Goal: Task Accomplishment & Management: Complete application form

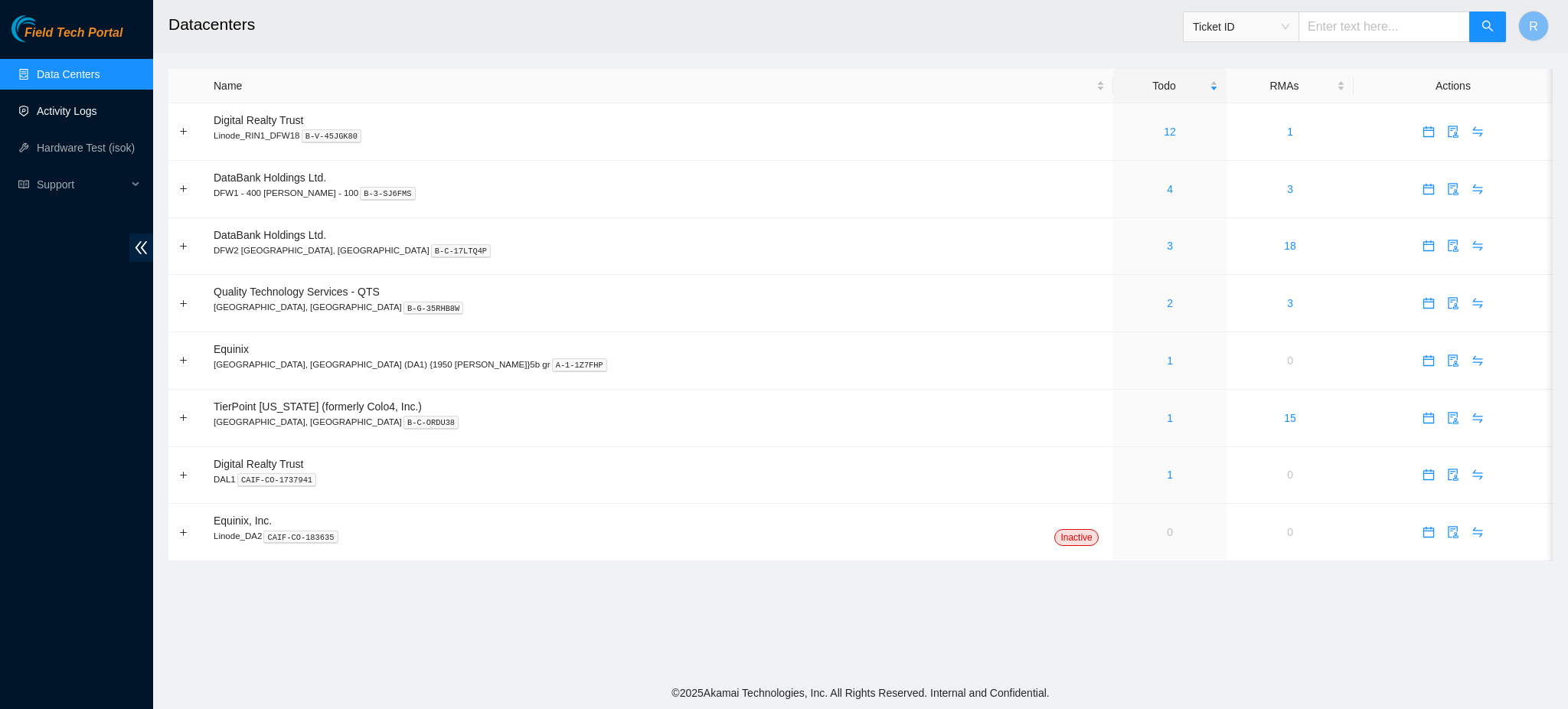
click at [84, 107] on link "Activity Logs" at bounding box center [67, 110] width 60 height 12
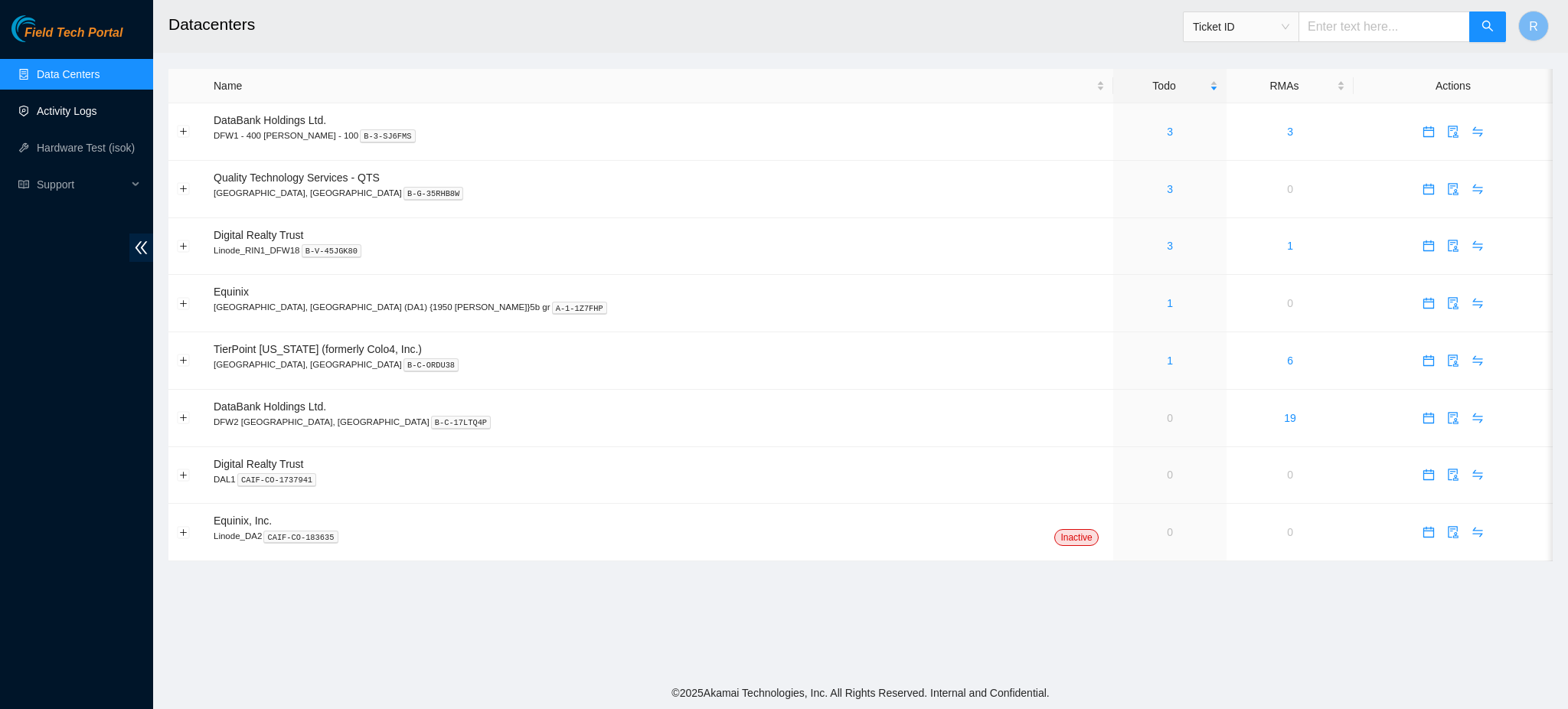
click at [80, 111] on link "Activity Logs" at bounding box center [67, 110] width 60 height 12
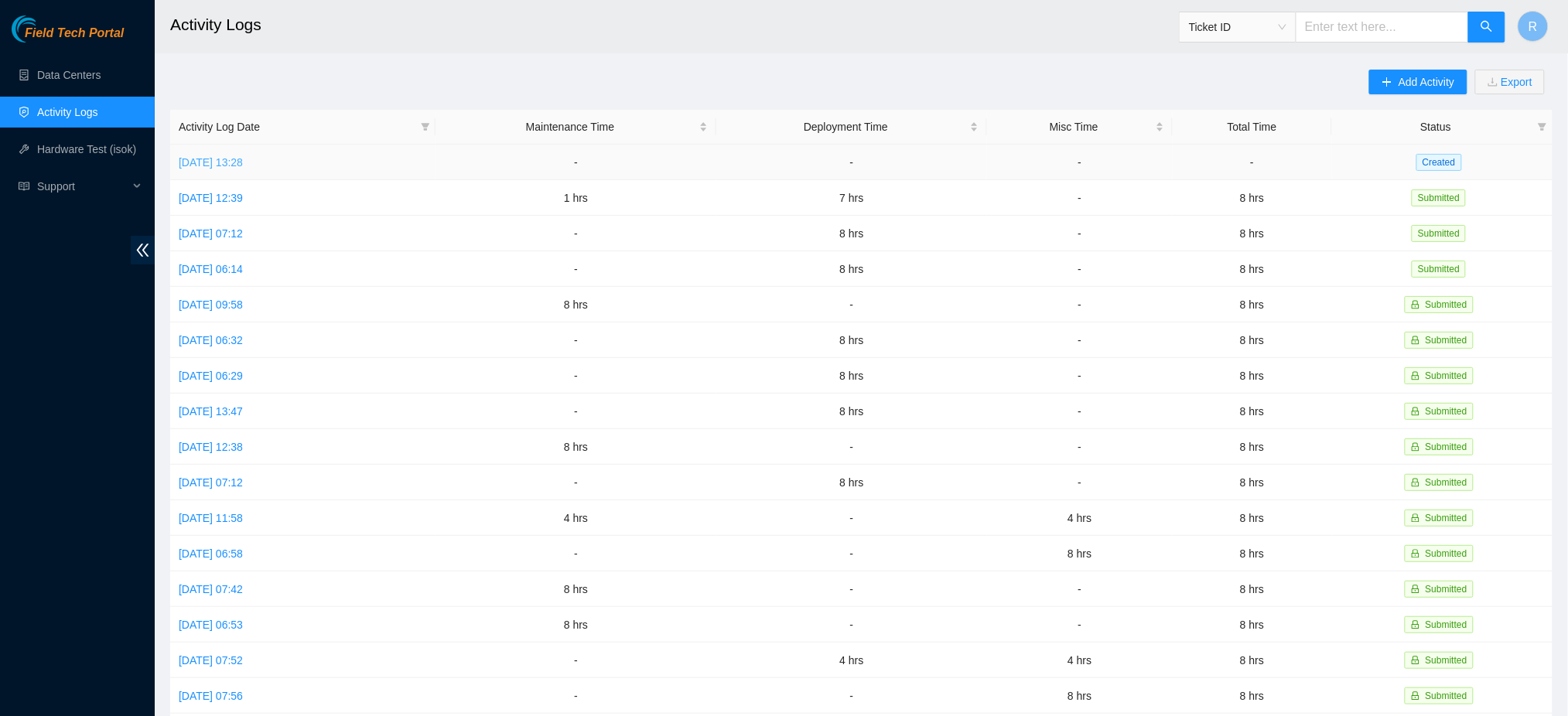
click at [243, 156] on link "Thu, 25 Sep 2025 13:28" at bounding box center [211, 162] width 64 height 12
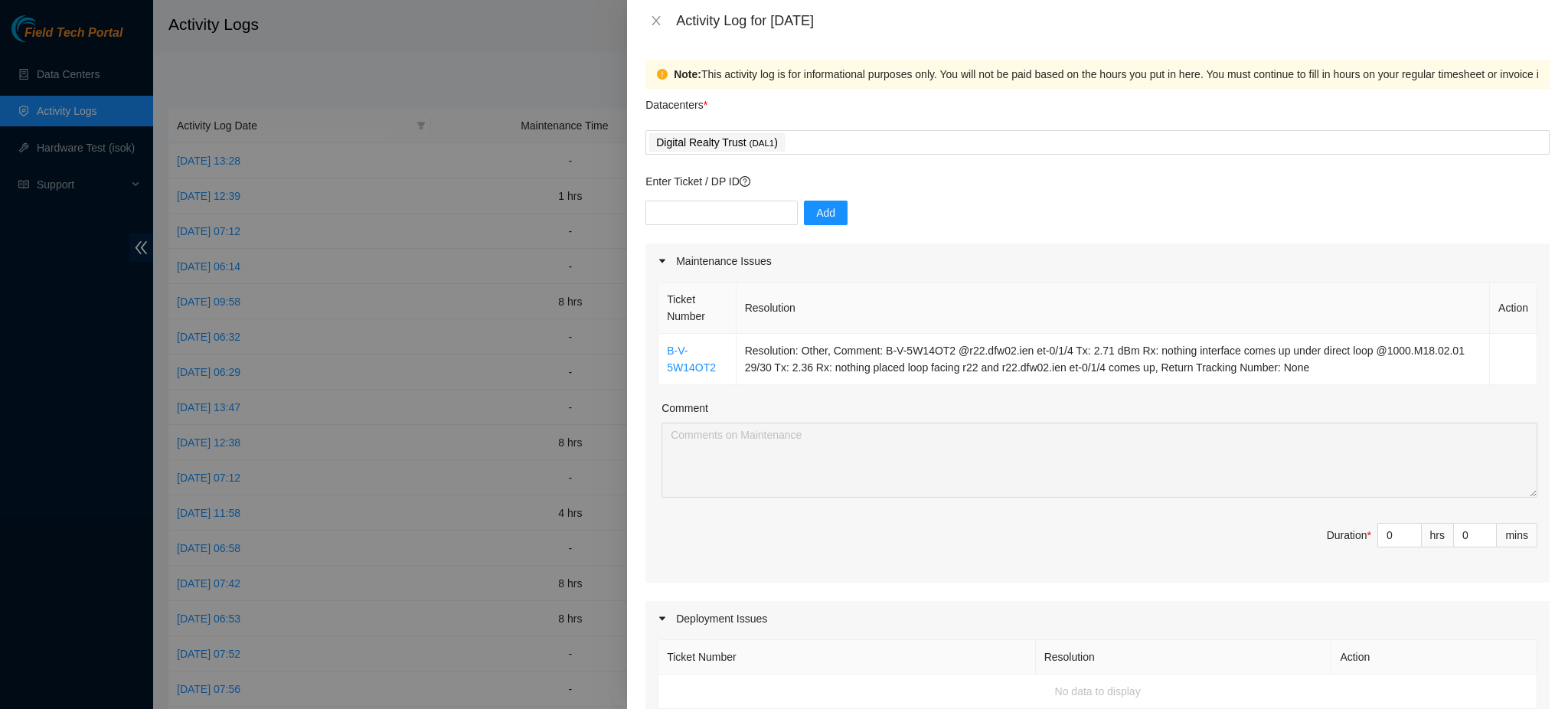
click at [721, 226] on div "Add" at bounding box center [1097, 221] width 904 height 43
click at [724, 217] on input "text" at bounding box center [721, 212] width 152 height 24
paste input "DP68334"
type input "DP68334"
click at [816, 210] on span "Add" at bounding box center [826, 212] width 19 height 17
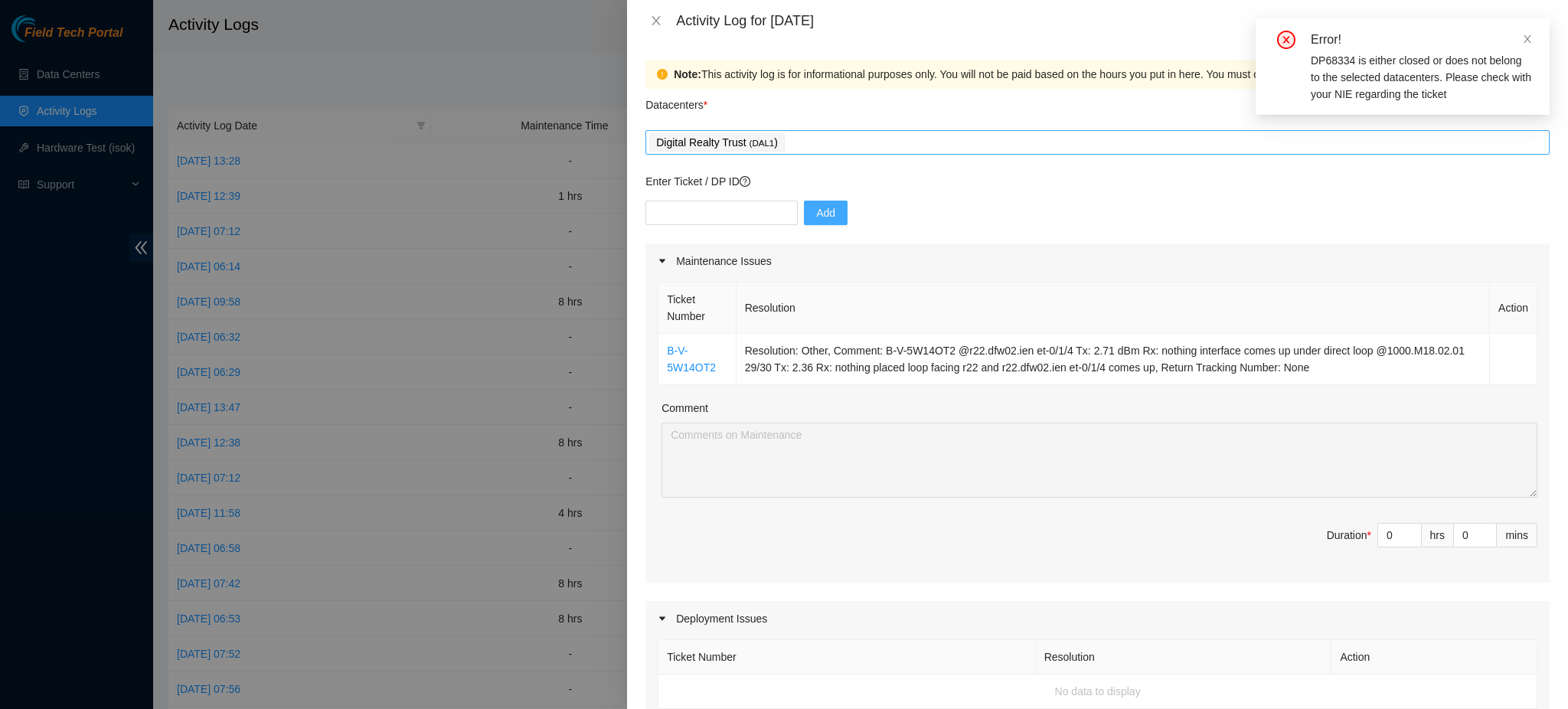
click at [868, 150] on div "Digital Realty Trust ( DAL1 )" at bounding box center [1097, 142] width 897 height 22
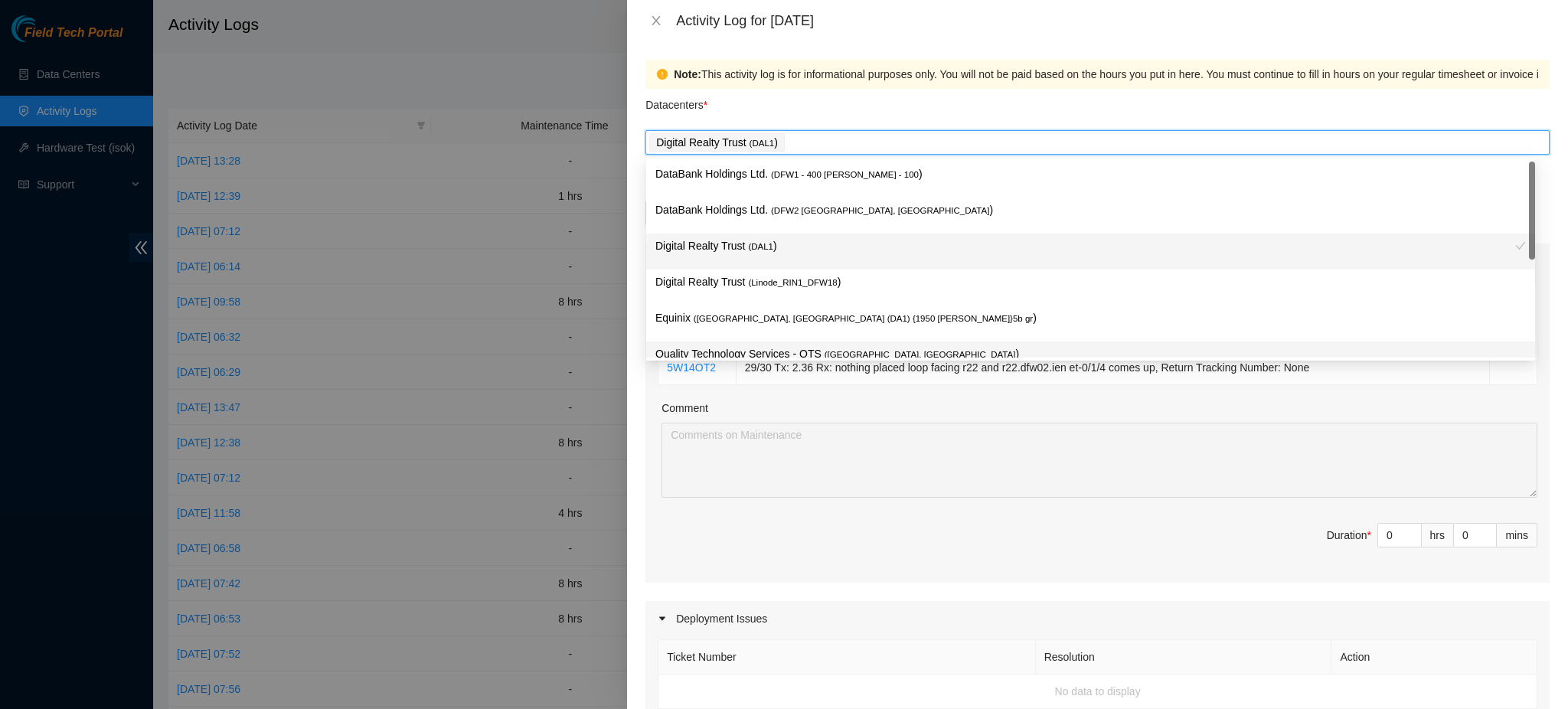
click at [757, 356] on p "Quality Technology Services - QTS ( Irving, TX )" at bounding box center [1090, 354] width 870 height 18
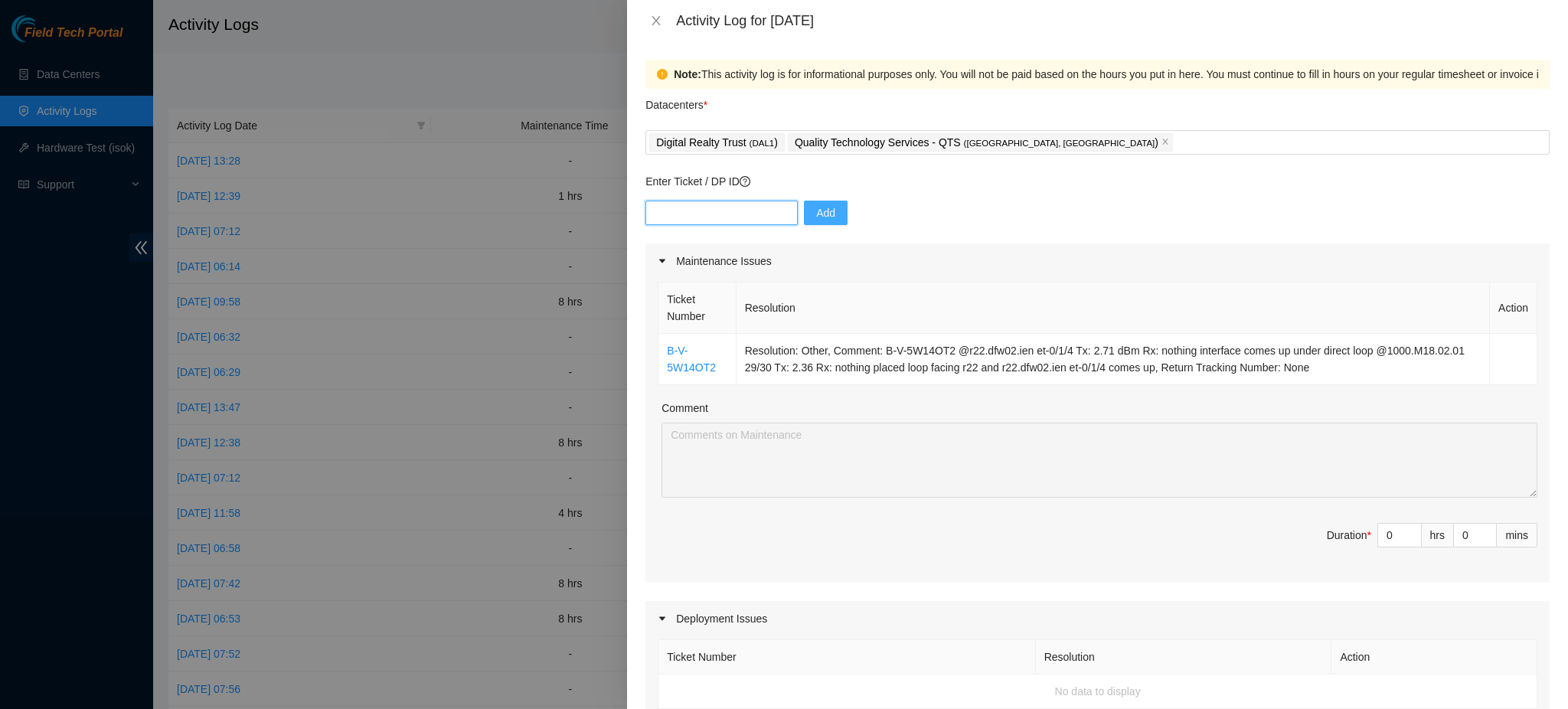
click at [739, 206] on input "text" at bounding box center [721, 212] width 152 height 24
paste input "DP68334"
type input "DP68334"
click at [831, 191] on div "Enter Ticket / DP ID DP68334 Add" at bounding box center [1097, 208] width 904 height 70
click at [824, 202] on button "Add" at bounding box center [826, 212] width 43 height 24
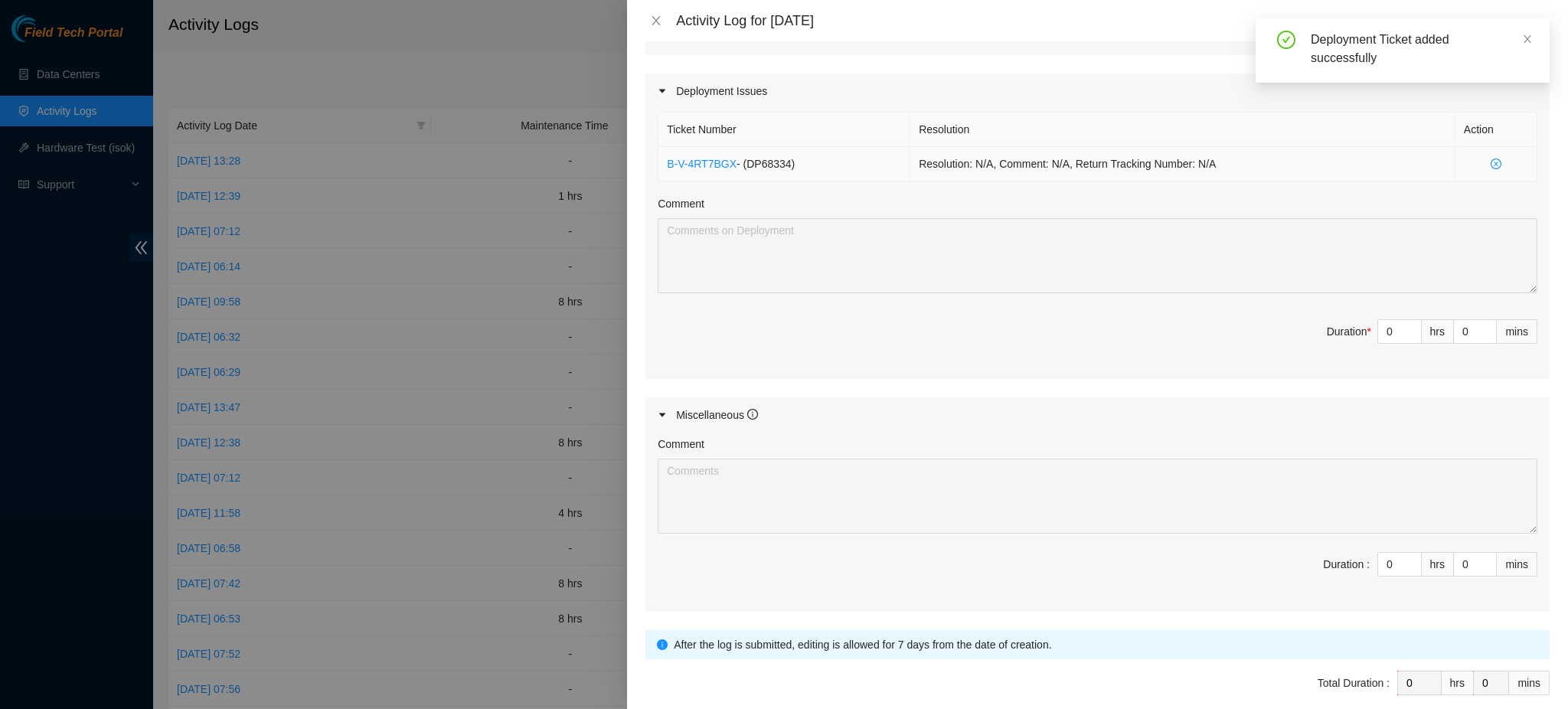
scroll to position [495, 0]
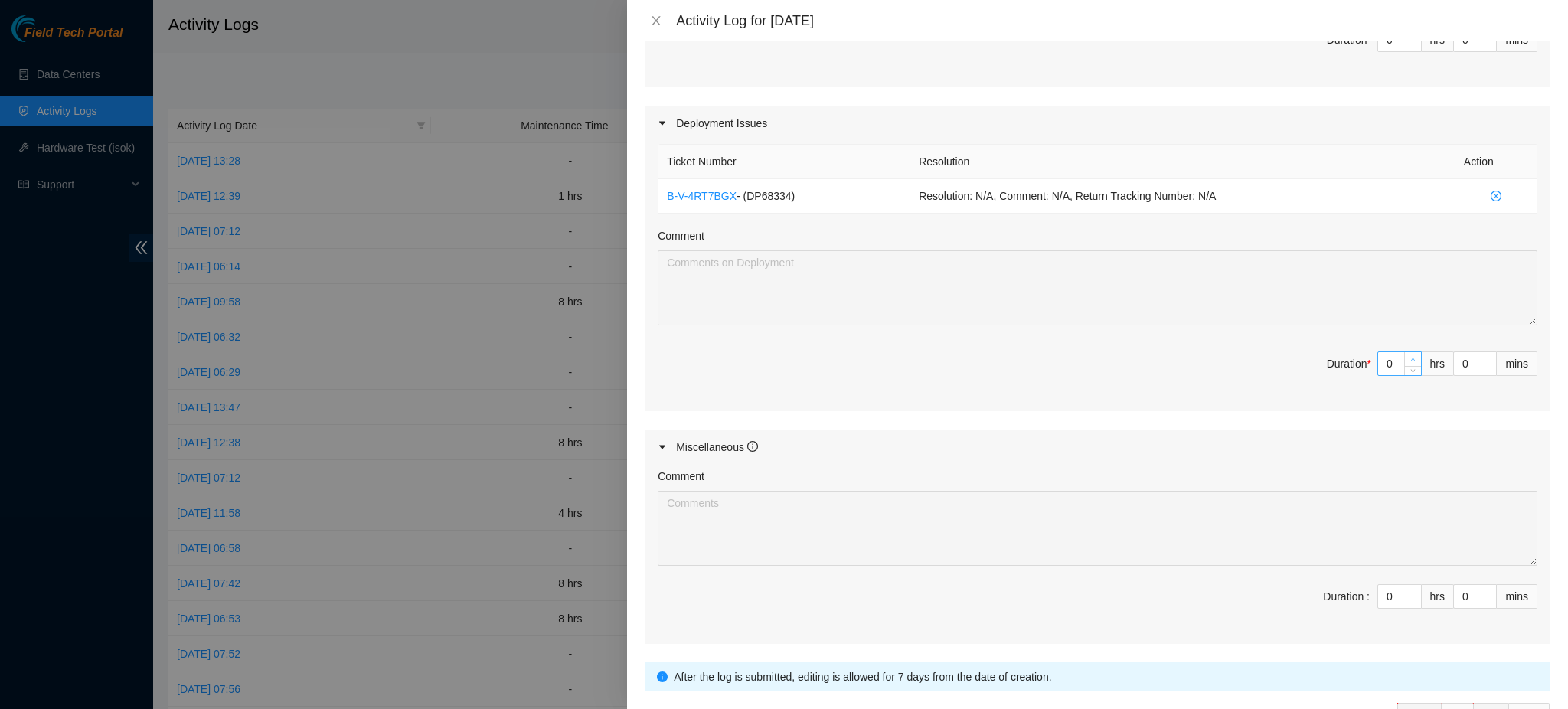
type input "1"
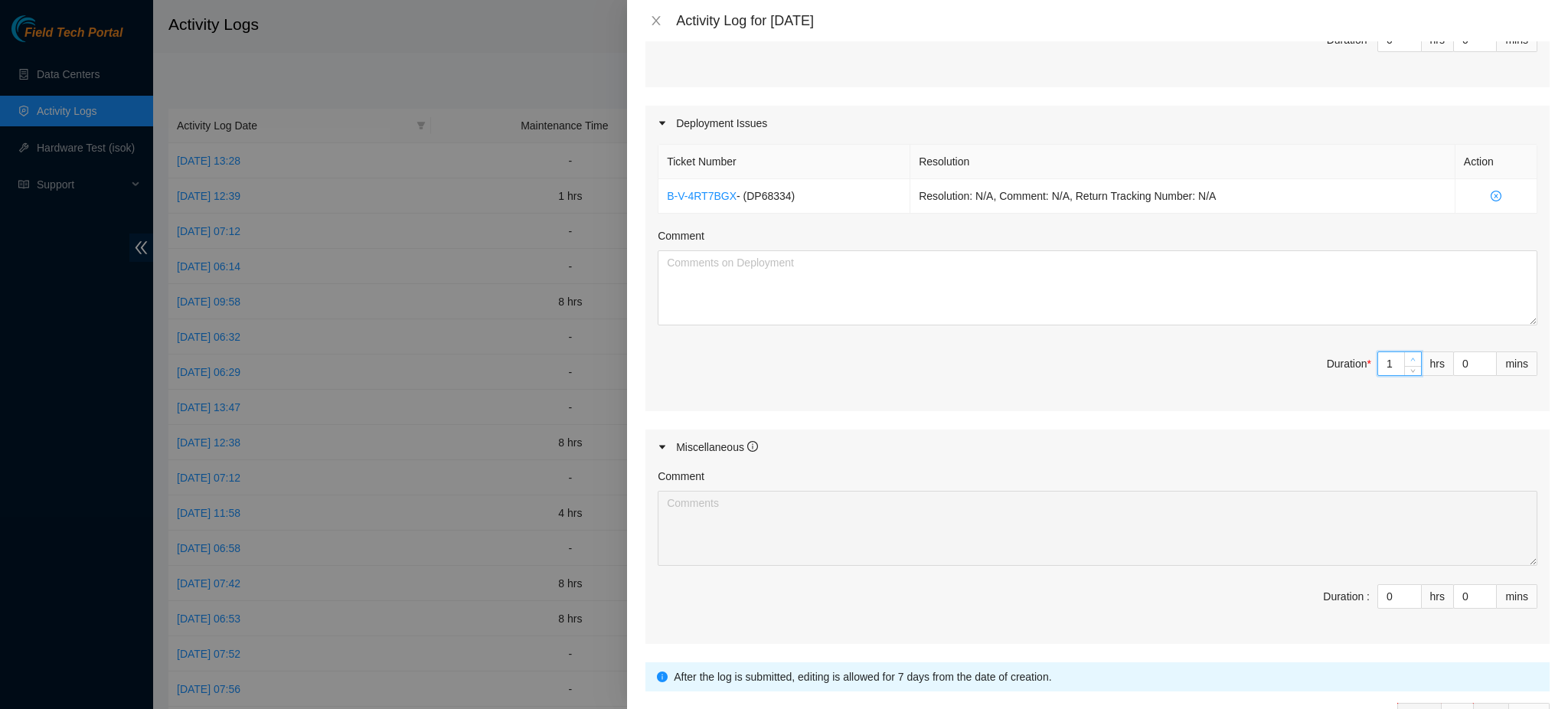
click at [1410, 358] on icon "up" at bounding box center [1413, 359] width 6 height 6
type input "2"
click at [1410, 357] on icon "up" at bounding box center [1413, 359] width 6 height 6
type input "3"
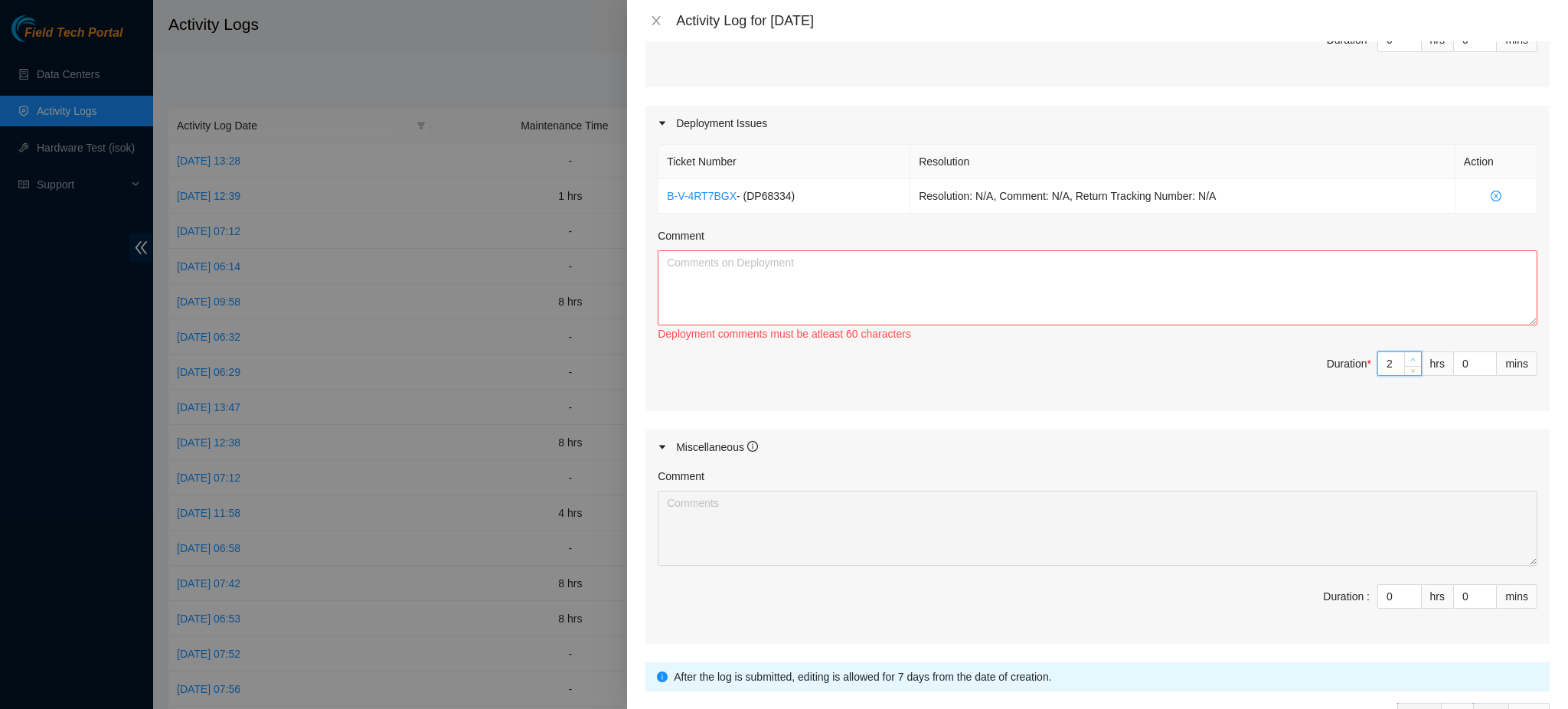
type input "3"
click at [1409, 355] on span "up" at bounding box center [1413, 359] width 9 height 9
type input "4"
click at [1409, 355] on span "up" at bounding box center [1413, 359] width 9 height 9
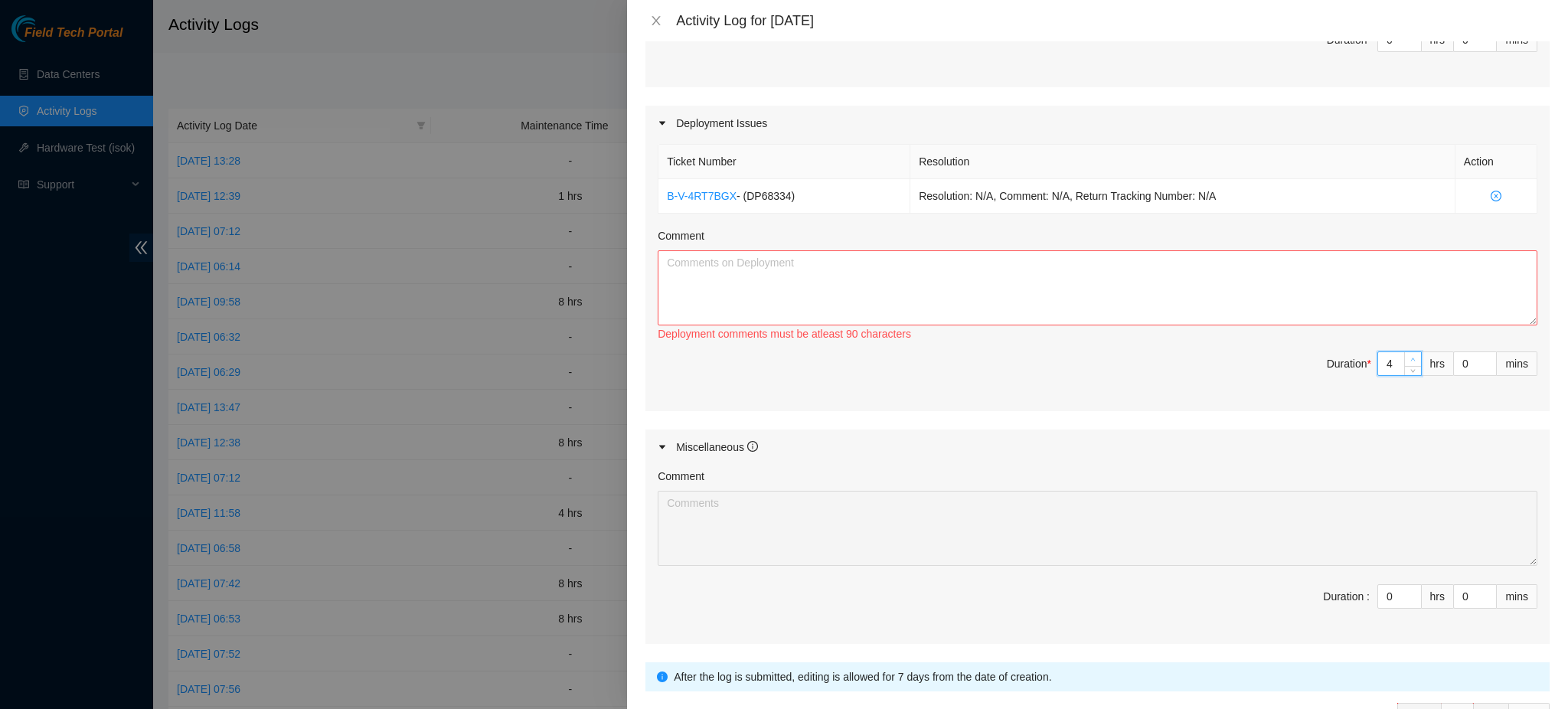
type input "5"
click at [1409, 355] on span "up" at bounding box center [1413, 359] width 9 height 9
type input "6"
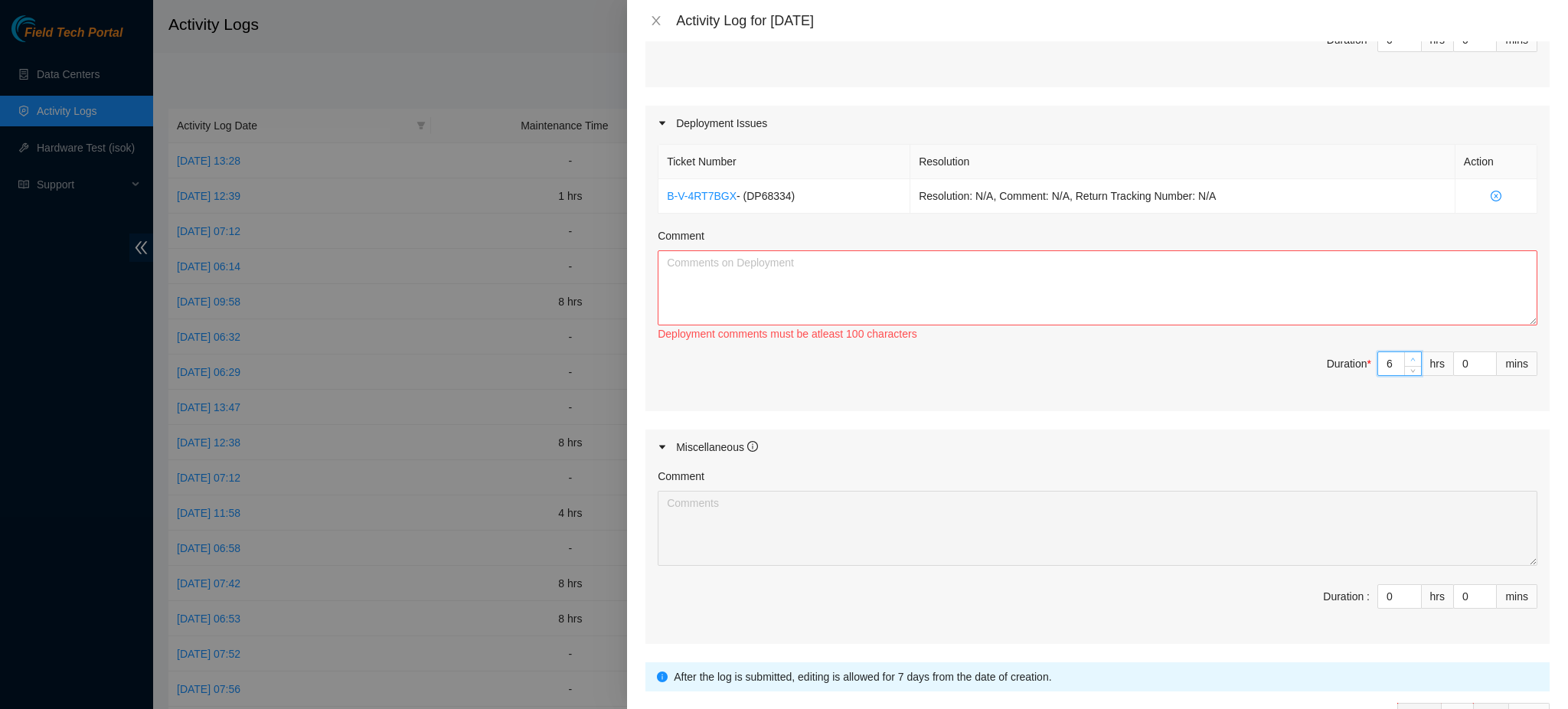
click at [1409, 355] on span "up" at bounding box center [1413, 359] width 9 height 9
type input "7"
click at [1409, 355] on span "up" at bounding box center [1413, 359] width 9 height 9
type input "8"
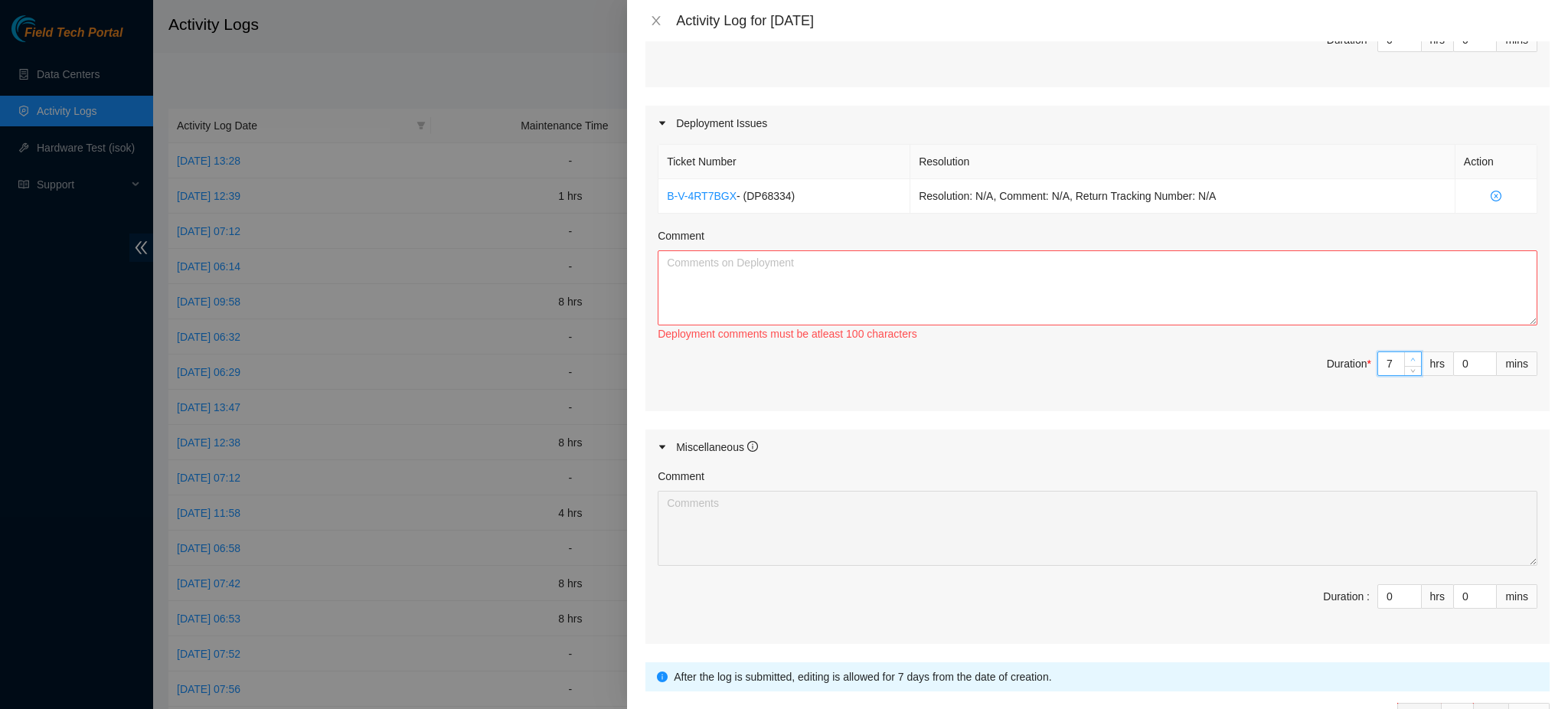
type input "8"
click at [1409, 355] on span "up" at bounding box center [1413, 359] width 9 height 9
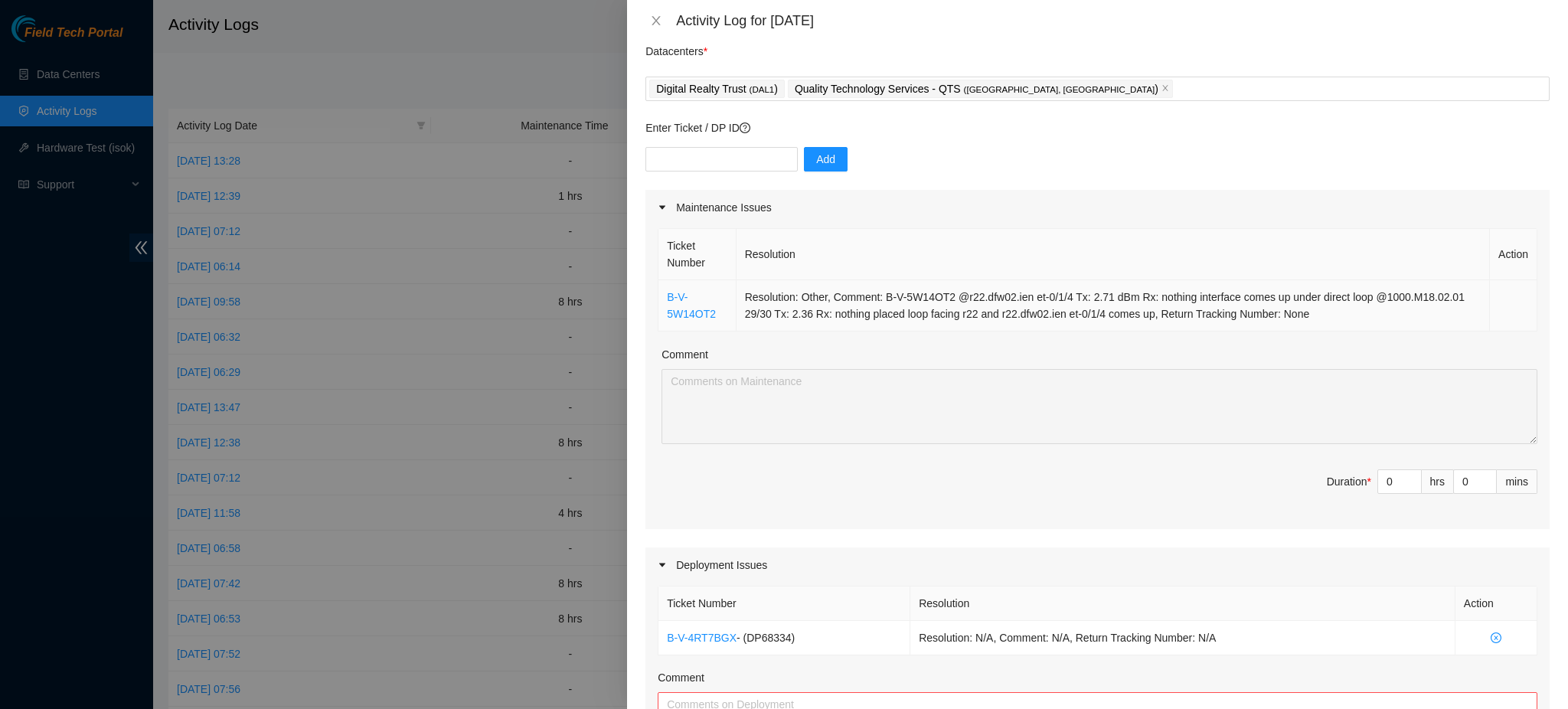
scroll to position [101, 0]
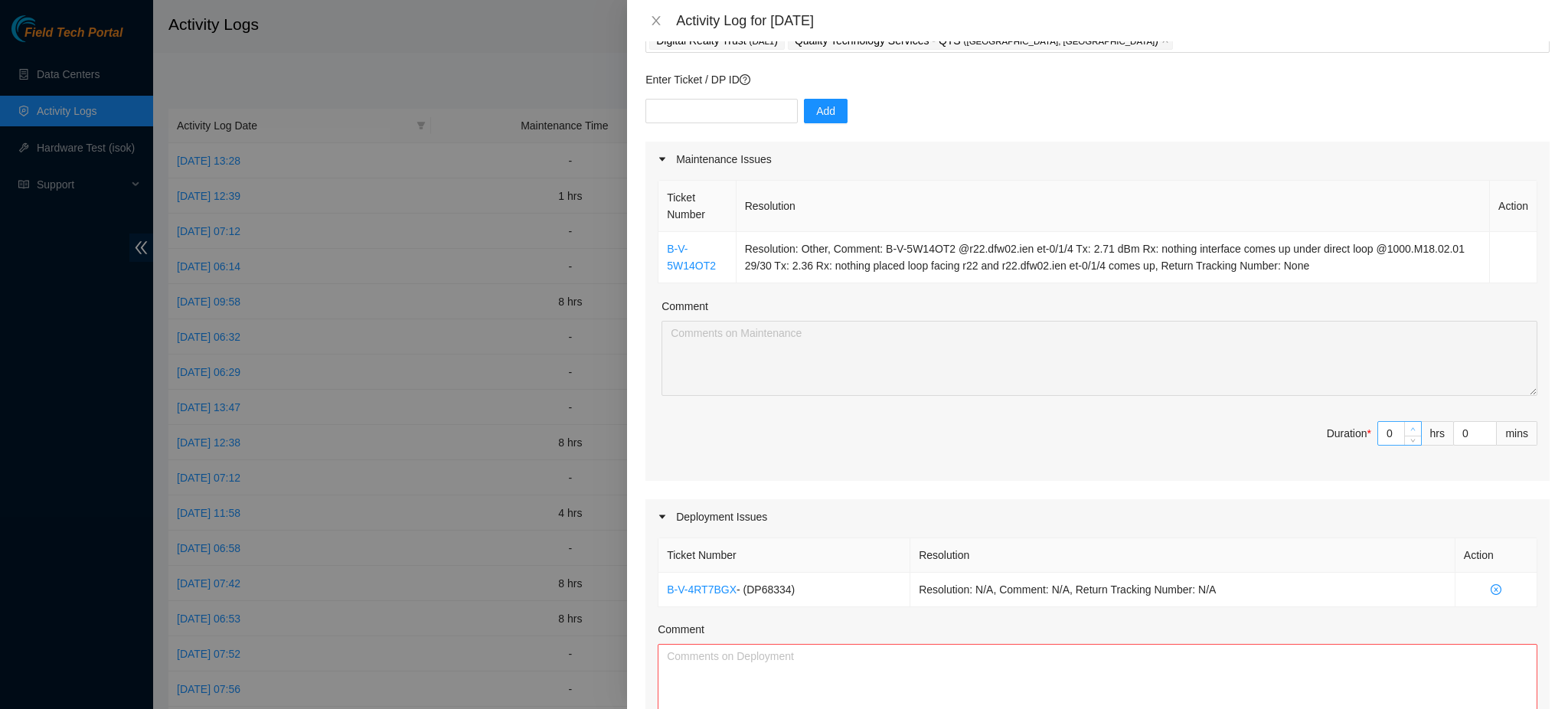
click at [1409, 425] on span "up" at bounding box center [1413, 429] width 9 height 9
type input "1"
type input "9"
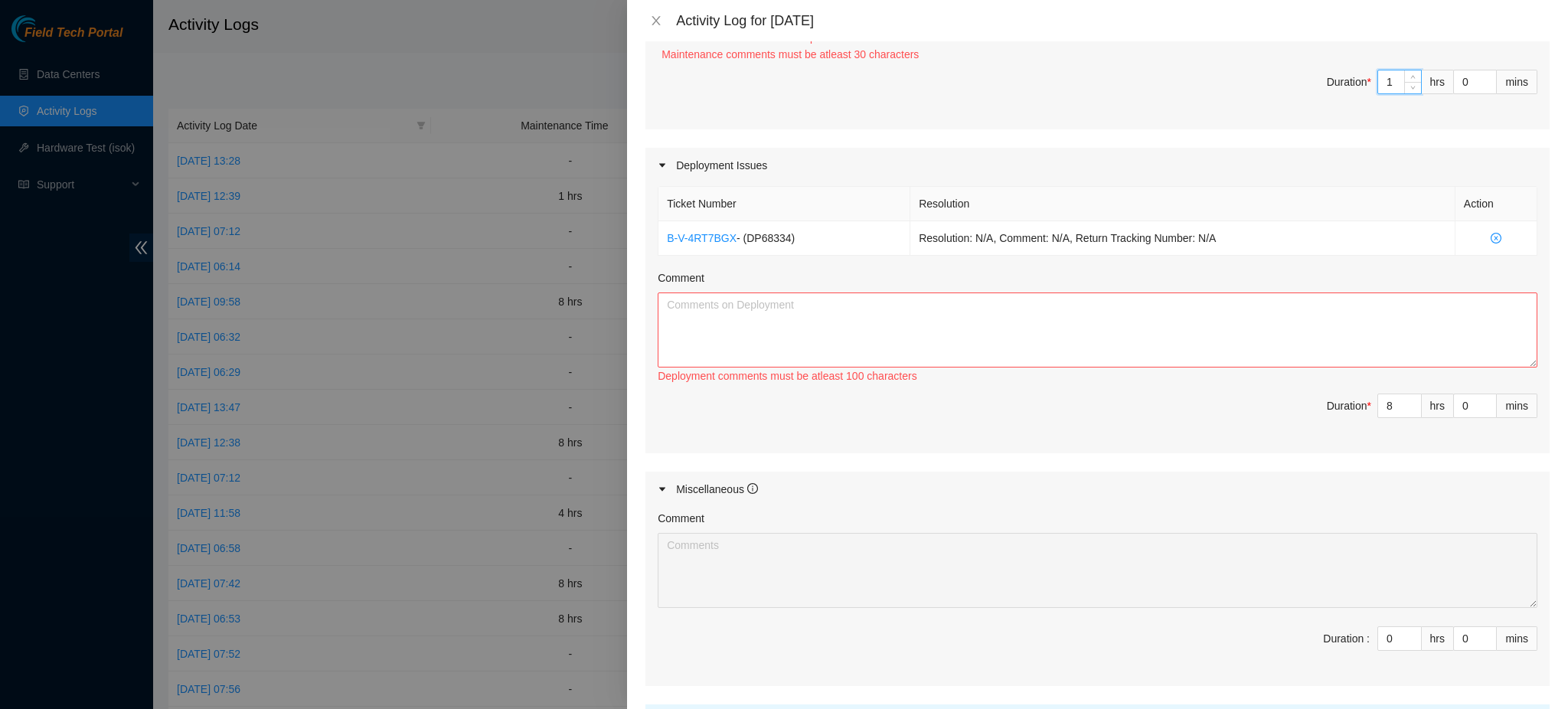
scroll to position [509, 0]
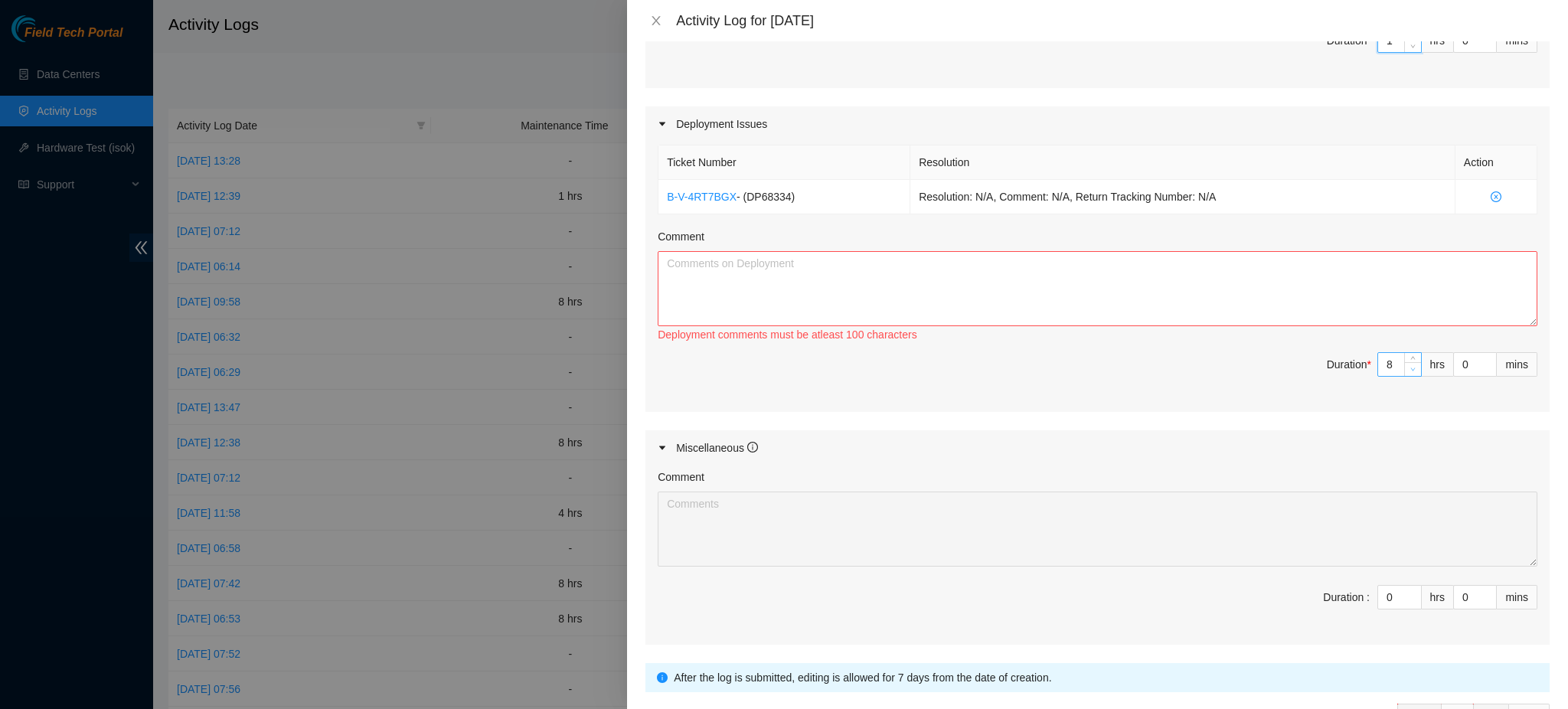
type input "7"
type input "8"
click at [1410, 369] on icon "down" at bounding box center [1413, 369] width 6 height 6
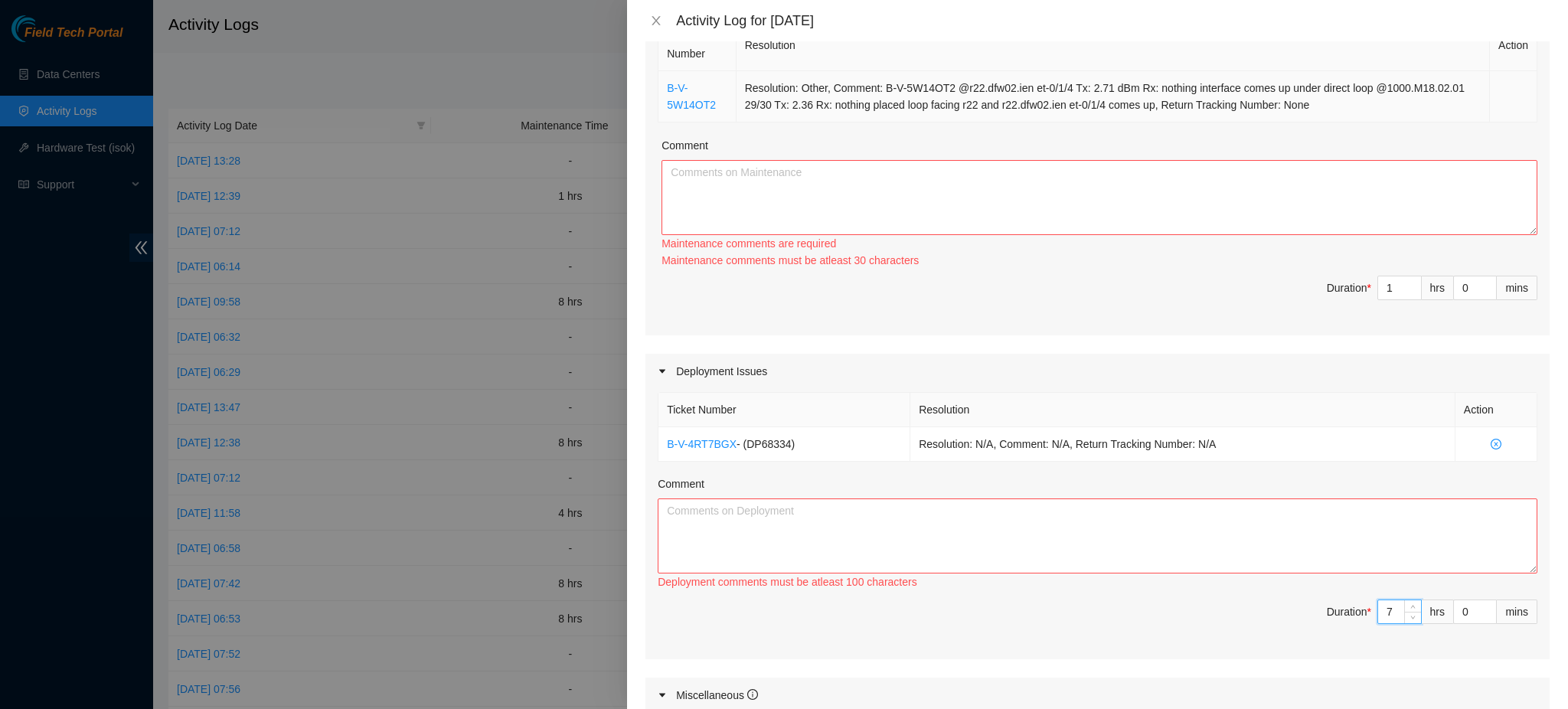
scroll to position [0, 0]
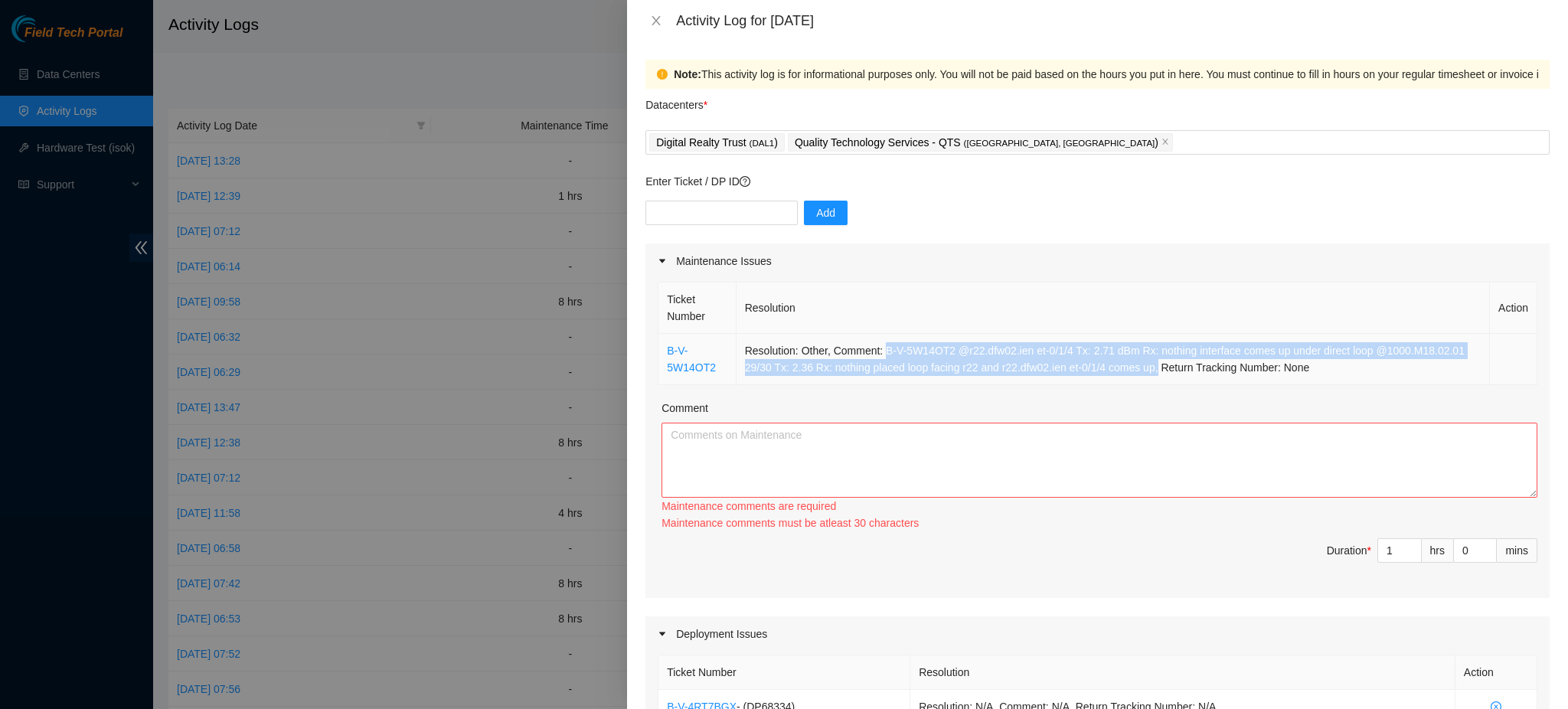
drag, startPoint x: 885, startPoint y: 347, endPoint x: 1155, endPoint y: 377, distance: 271.7
click at [1155, 377] on td "Resolution: Other, Comment: B-V-5W14OT2 @r22.dfw02.ien et-0/1/4 Tx: 2.71 dBm Rx…" at bounding box center [1113, 360] width 753 height 52
copy td "B-V-5W14OT2 @r22.dfw02.ien et-0/1/4 Tx: 2.71 dBm Rx: nothing interface comes up…"
click at [894, 443] on textarea "Comment" at bounding box center [1100, 460] width 876 height 75
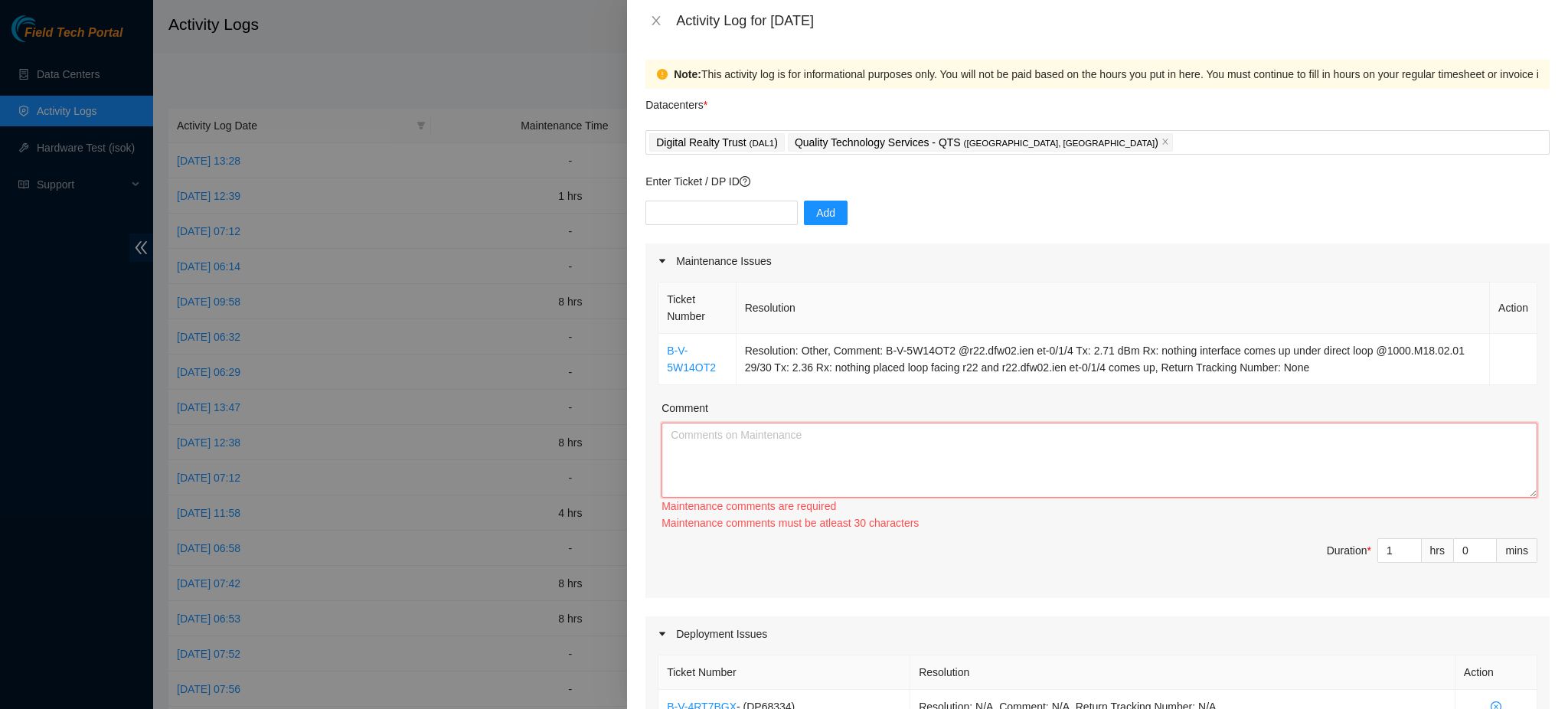
paste textarea "B-V-5W14OT2 @r22.dfw02.ien et-0/1/4 Tx: 2.71 dBm Rx: nothing interface comes up…"
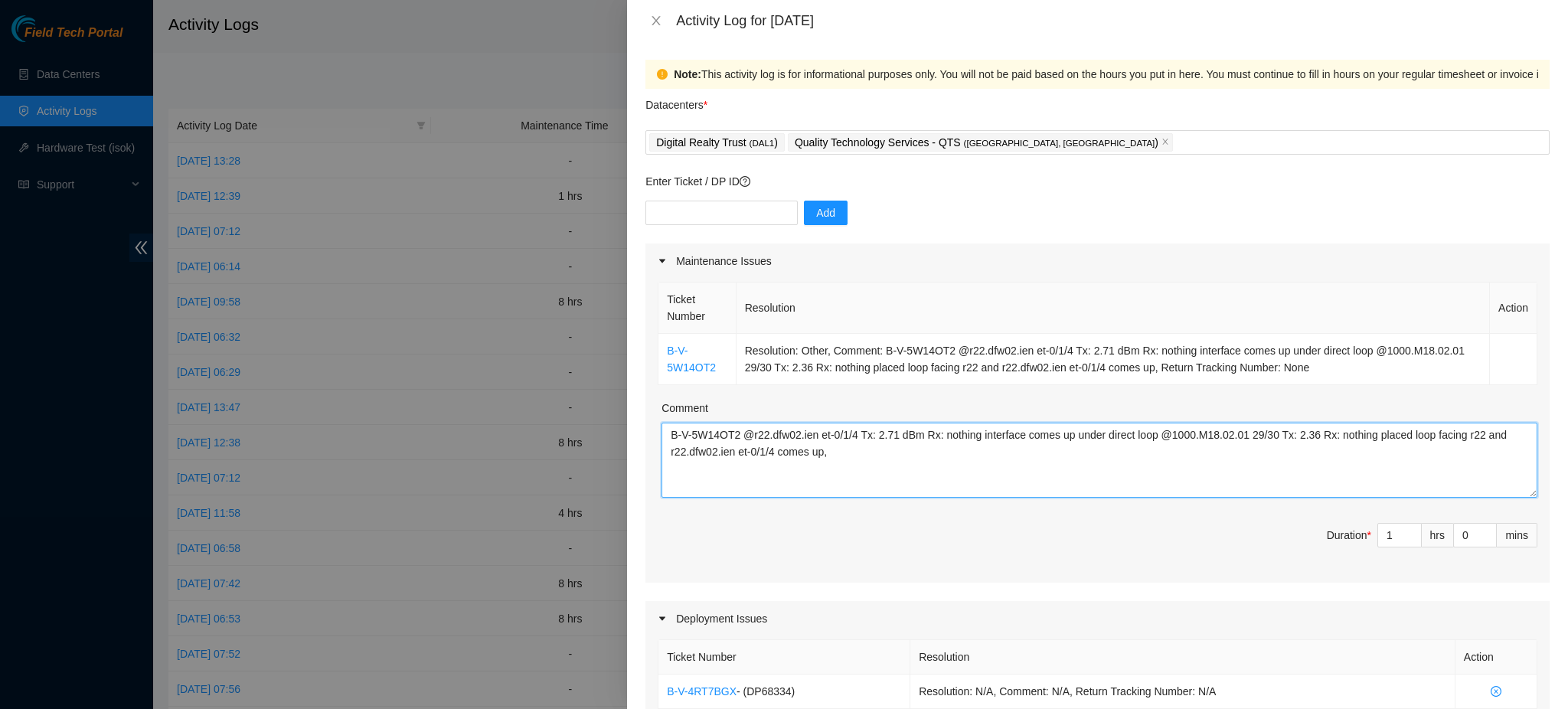
scroll to position [597, 0]
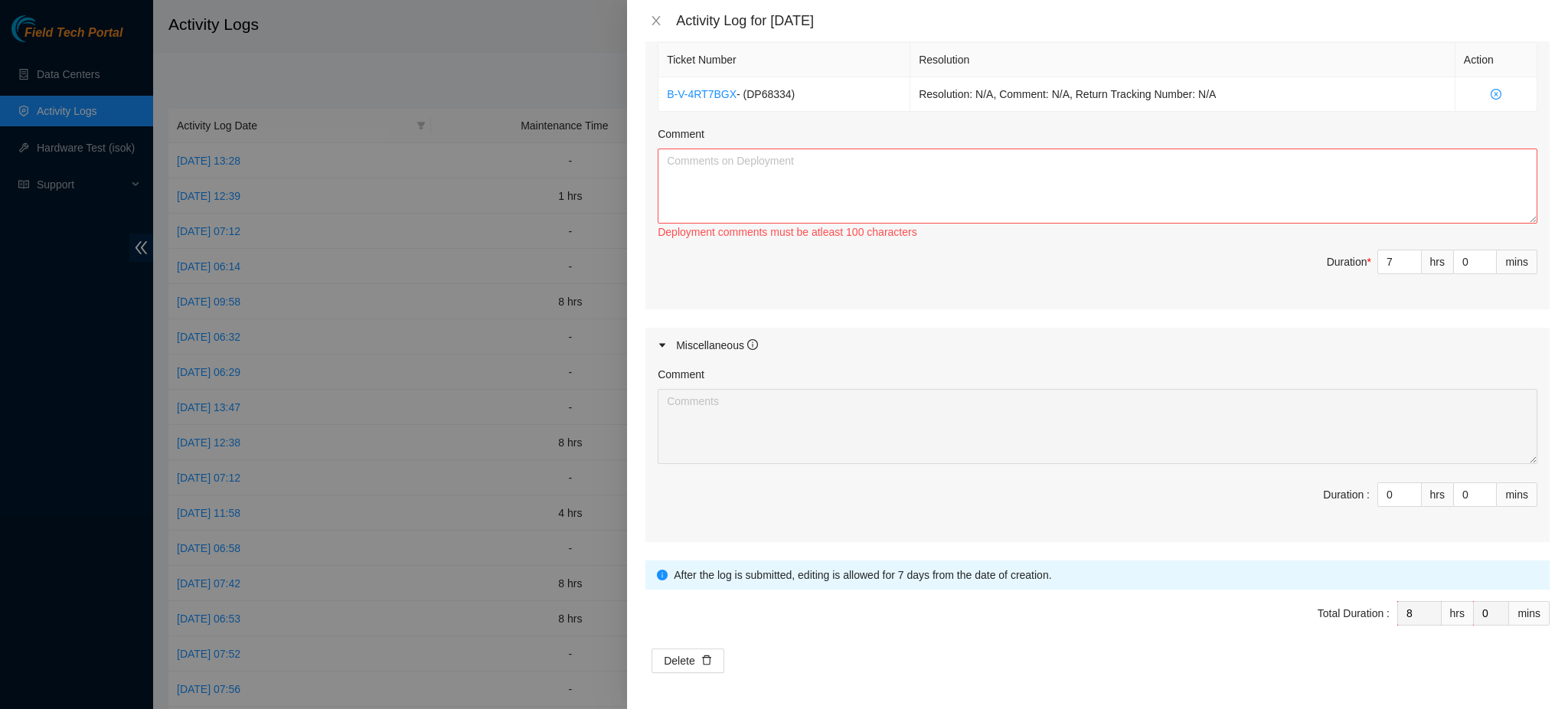
type textarea "B-V-5W14OT2 @r22.dfw02.ien et-0/1/4 Tx: 2.71 dBm Rx: nothing interface comes up…"
click at [840, 183] on textarea "Comment" at bounding box center [1097, 185] width 880 height 75
type textarea "r"
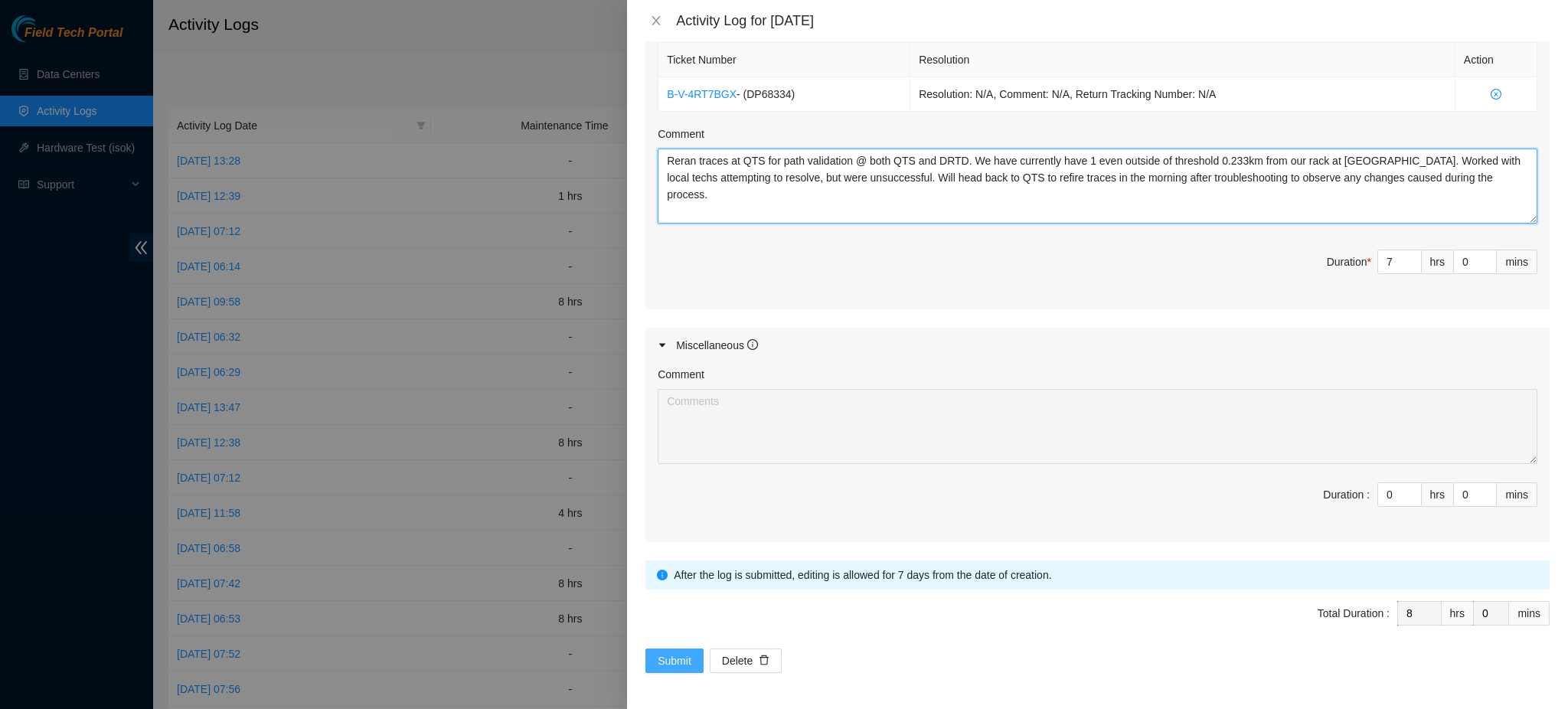
type textarea "Reran traces at QTS for path validation @ both QTS and DRTD. We have currently …"
click at [679, 658] on span "Submit" at bounding box center [675, 660] width 34 height 17
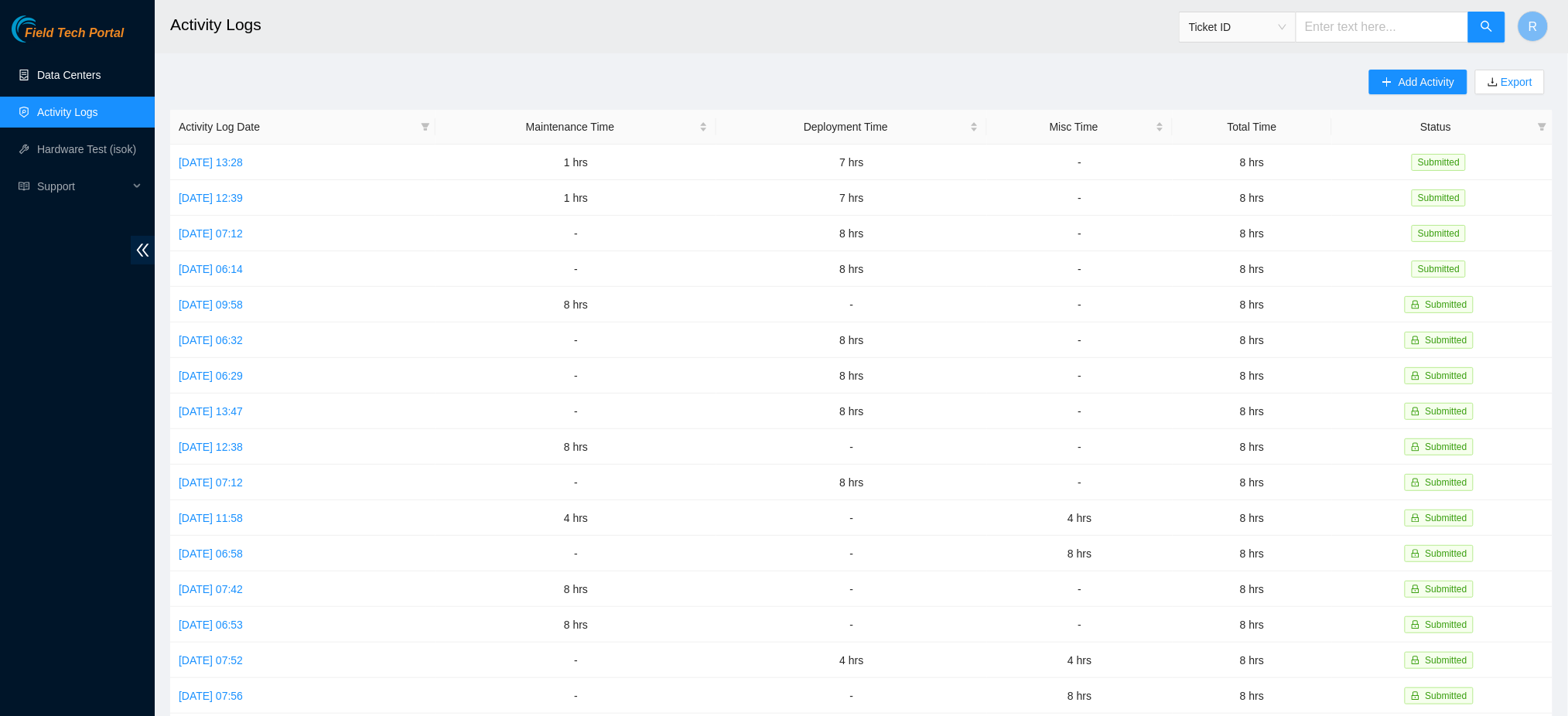
click at [65, 75] on link "Data Centers" at bounding box center [69, 75] width 63 height 12
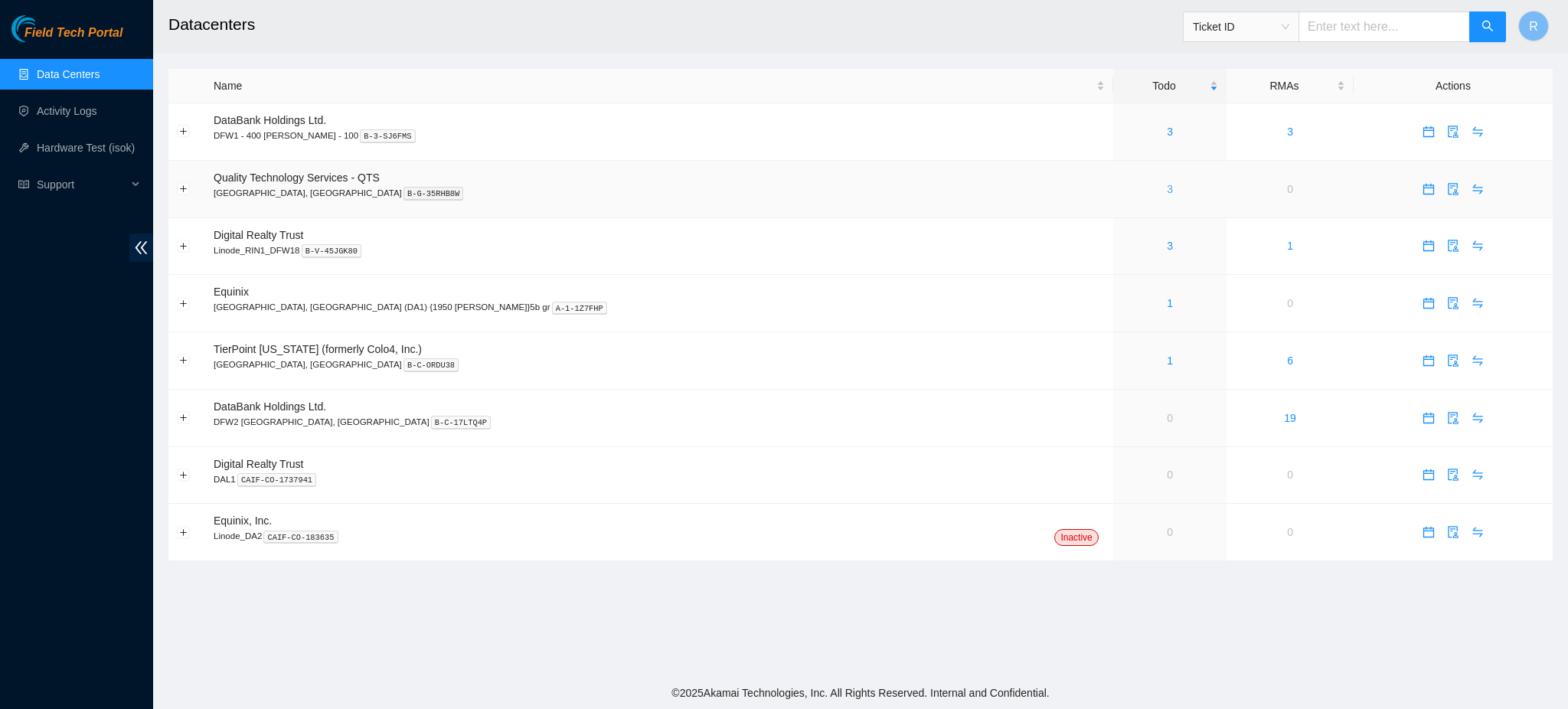
click at [1166, 185] on link "3" at bounding box center [1170, 188] width 6 height 12
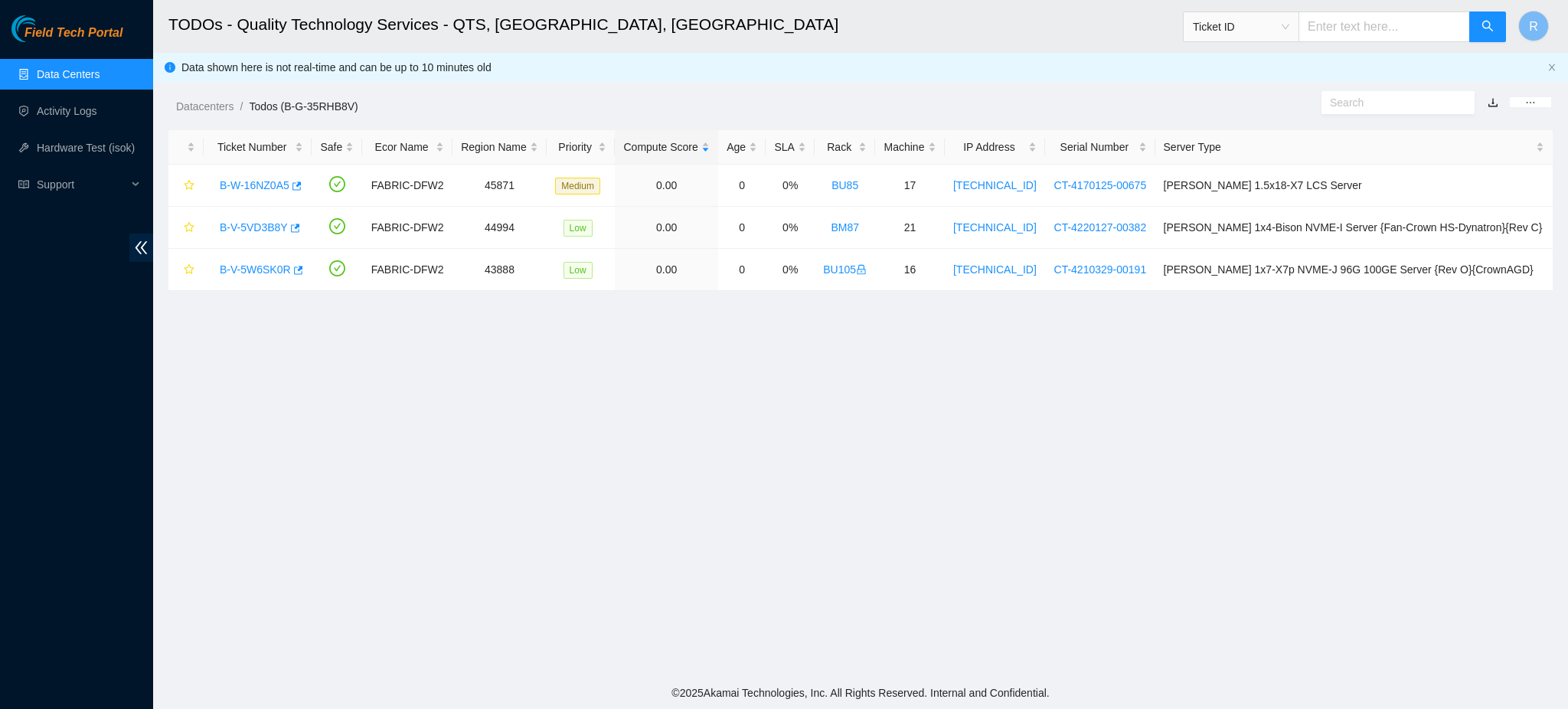
click at [65, 68] on link "Data Centers" at bounding box center [68, 74] width 63 height 12
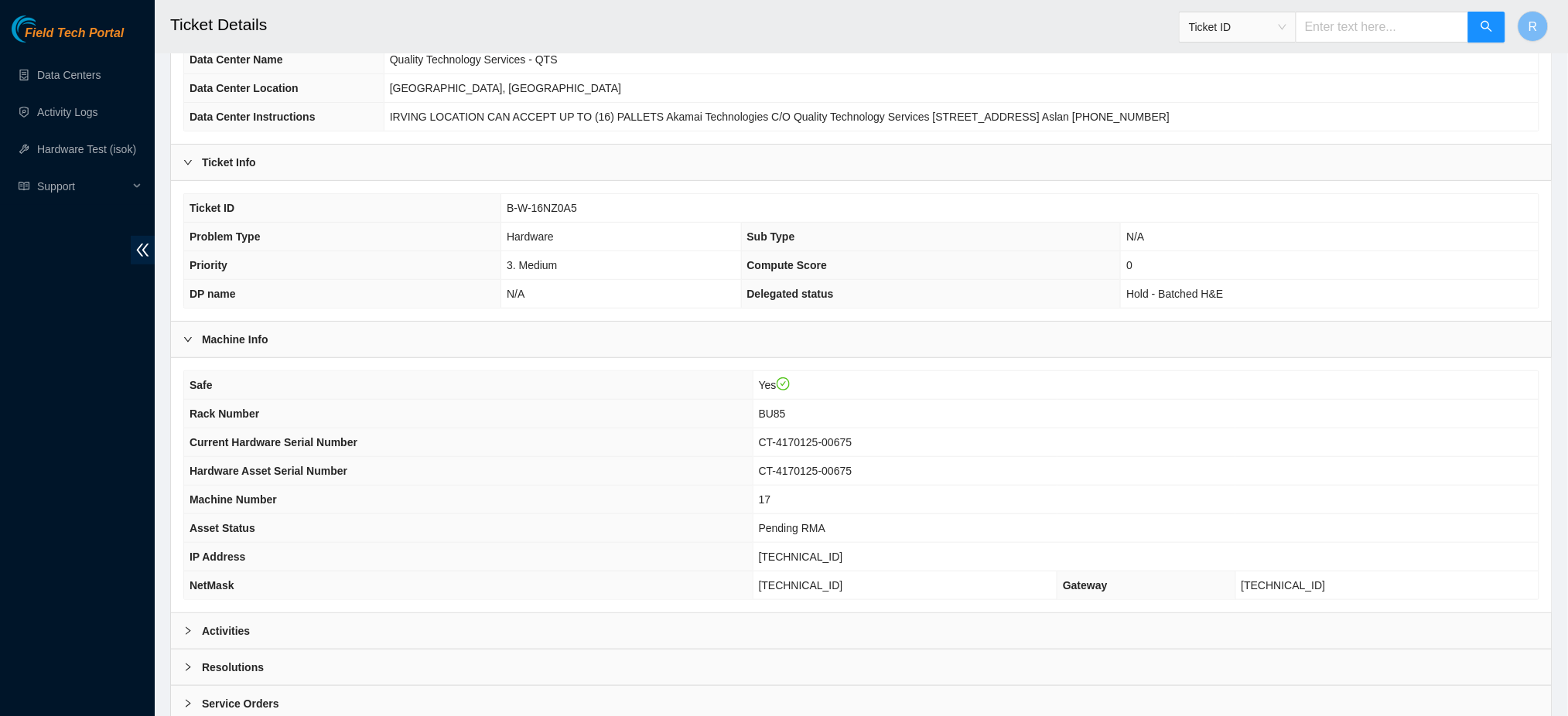
scroll to position [249, 0]
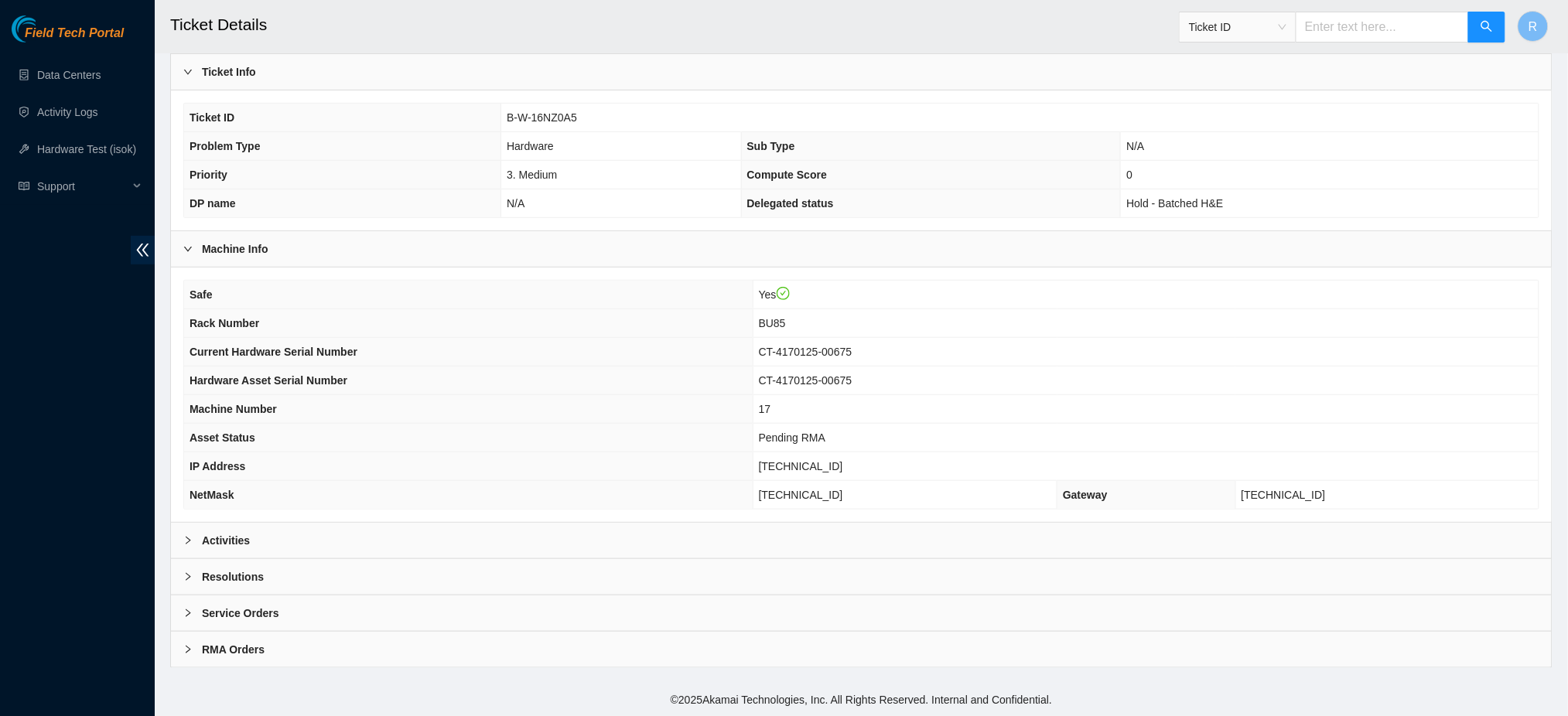
click at [486, 547] on div "Activities" at bounding box center [860, 540] width 1380 height 36
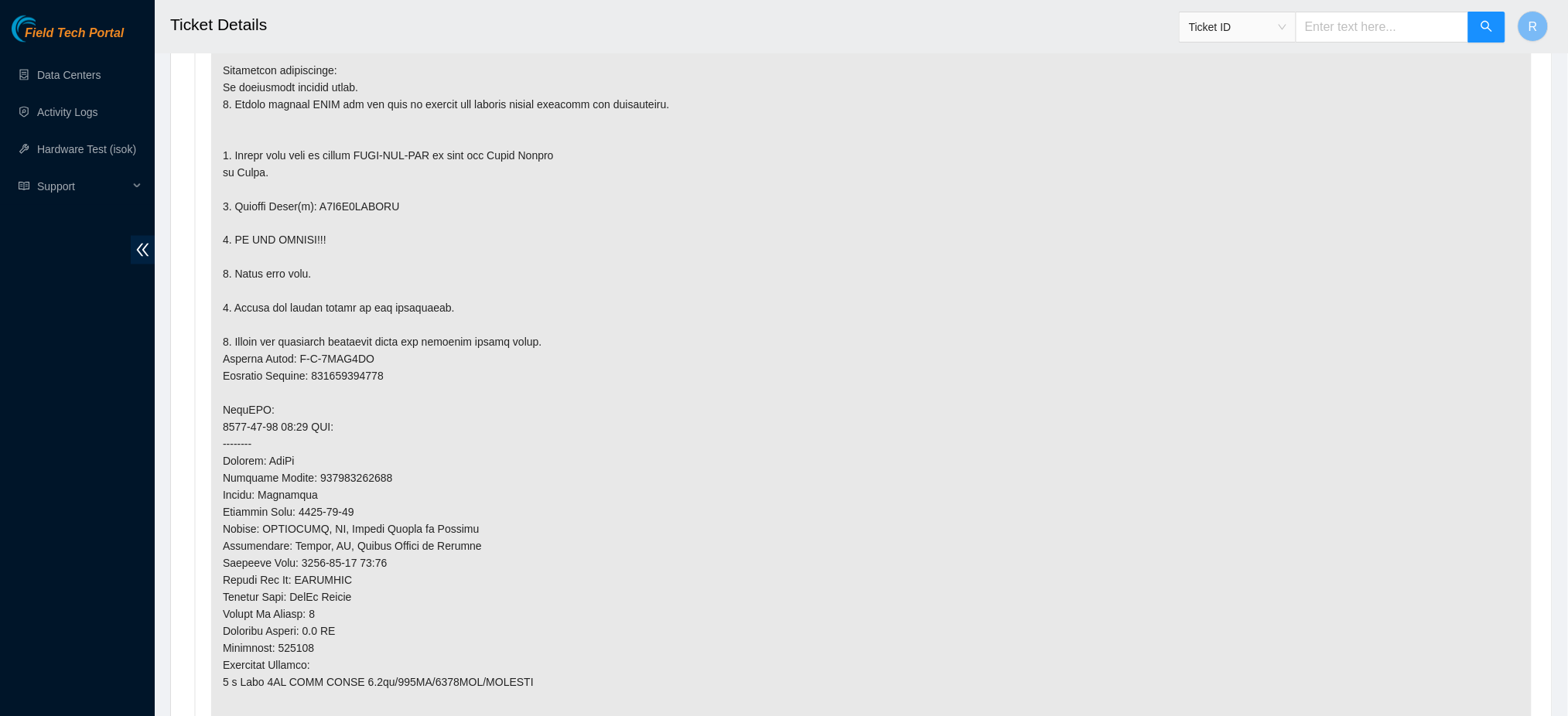
scroll to position [867, 0]
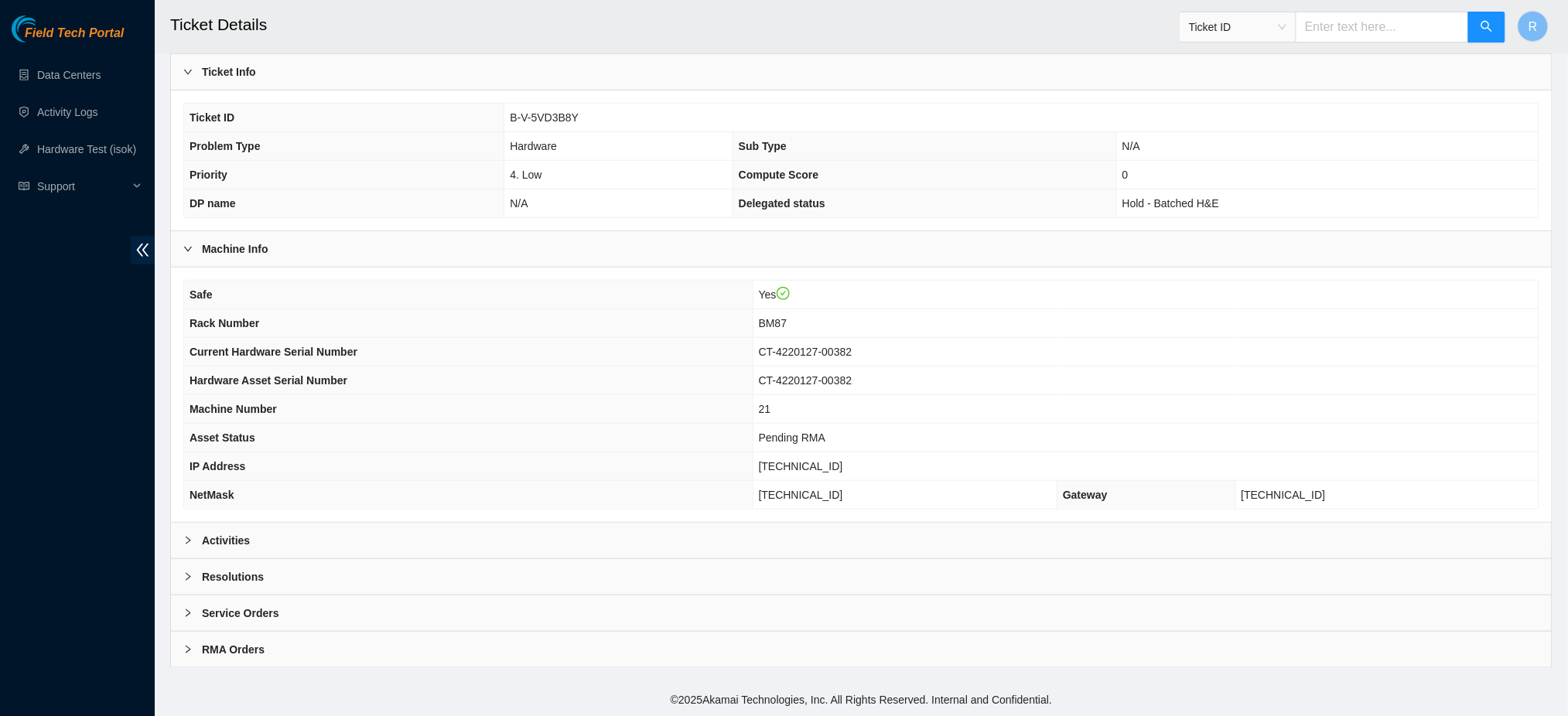
drag, startPoint x: 412, startPoint y: 535, endPoint x: 429, endPoint y: 489, distance: 49.0
click at [412, 535] on div "Activities" at bounding box center [860, 540] width 1380 height 36
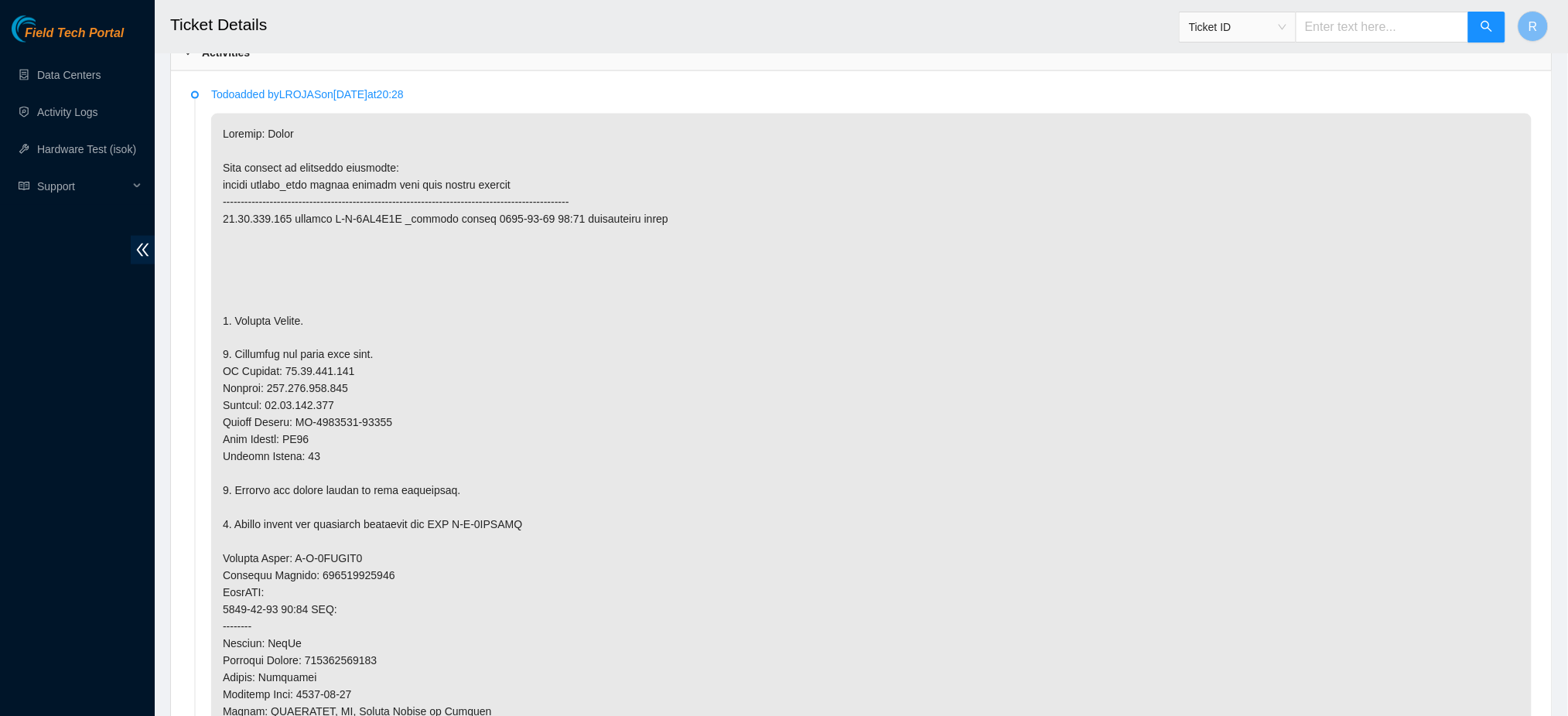
scroll to position [942, 0]
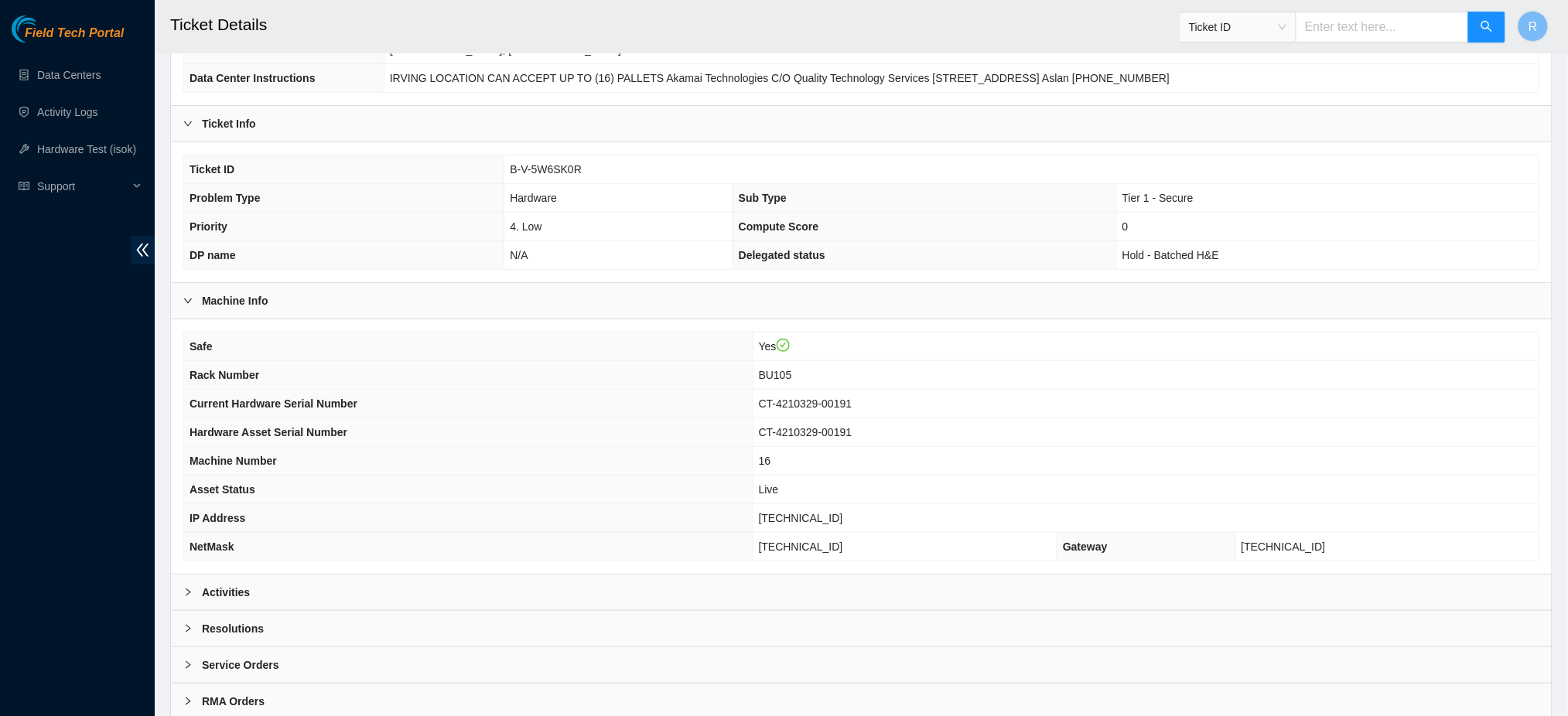
scroll to position [249, 0]
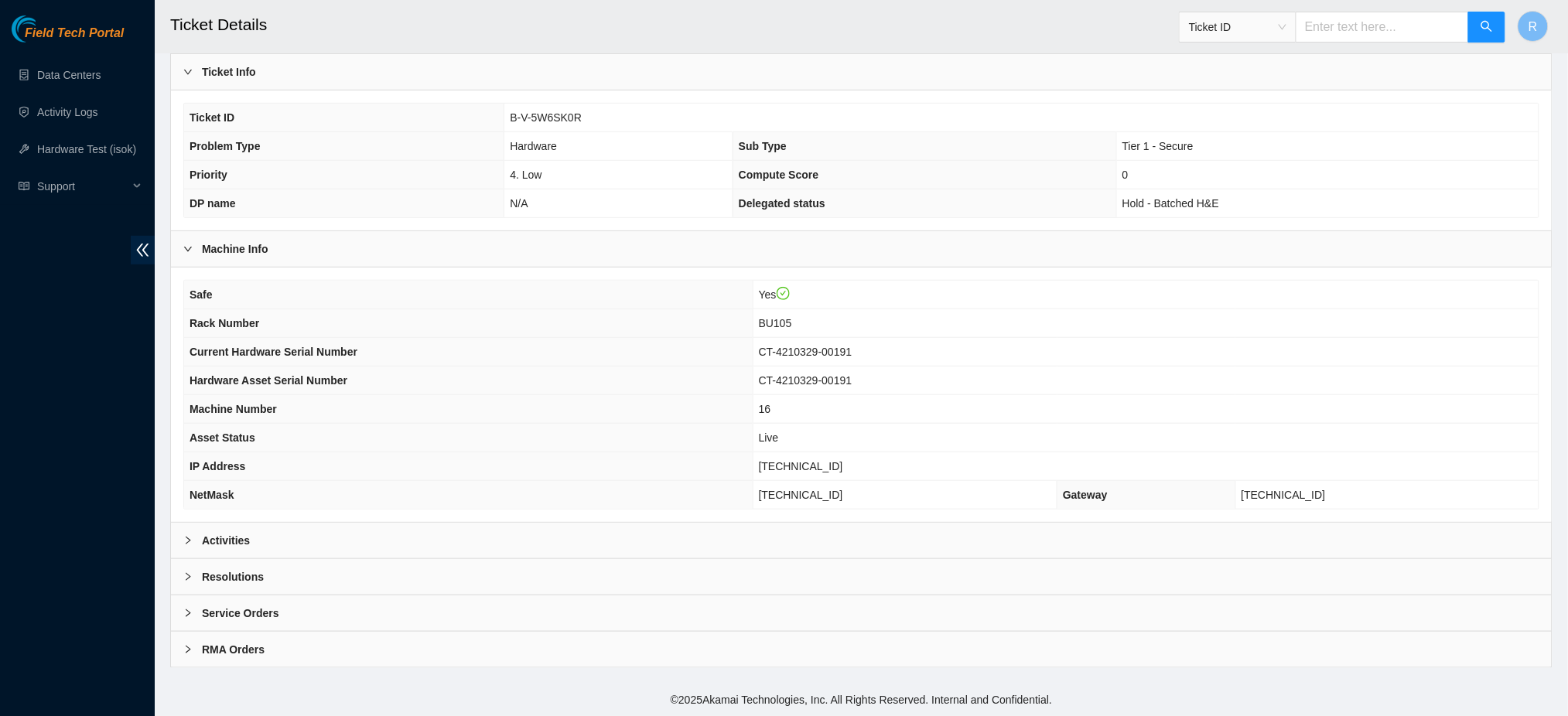
click at [403, 536] on div "Activities" at bounding box center [860, 540] width 1380 height 36
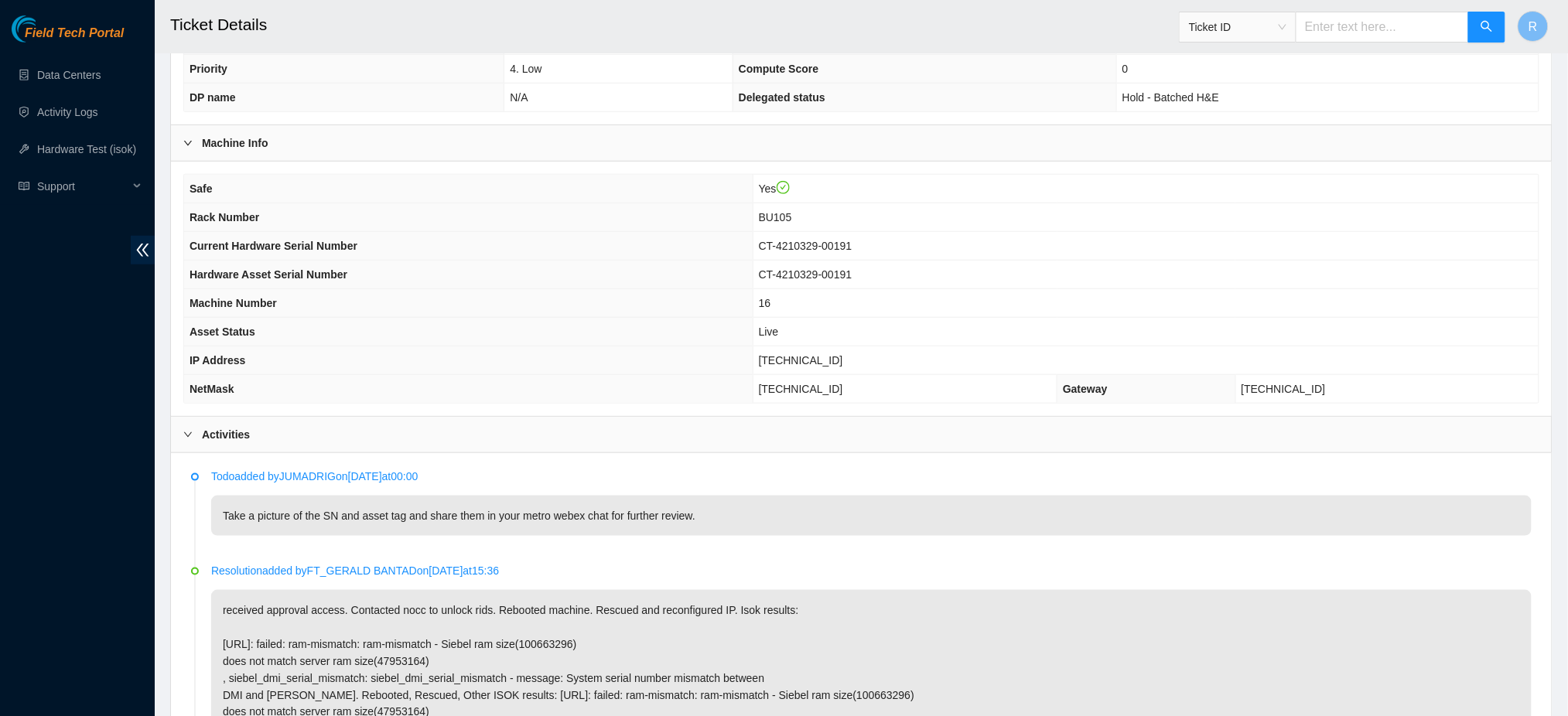
scroll to position [352, 0]
